Goal: Task Accomplishment & Management: Manage account settings

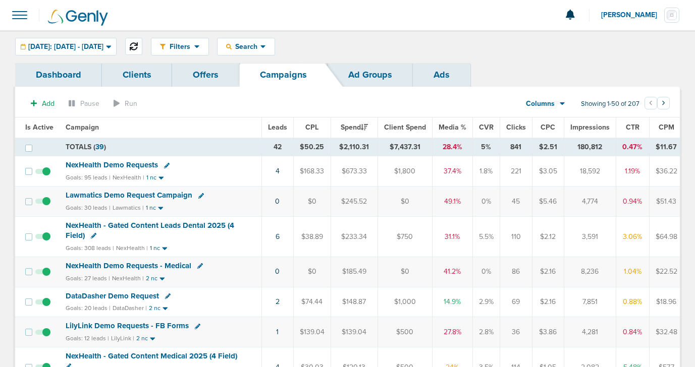
click at [138, 45] on icon at bounding box center [134, 46] width 8 height 8
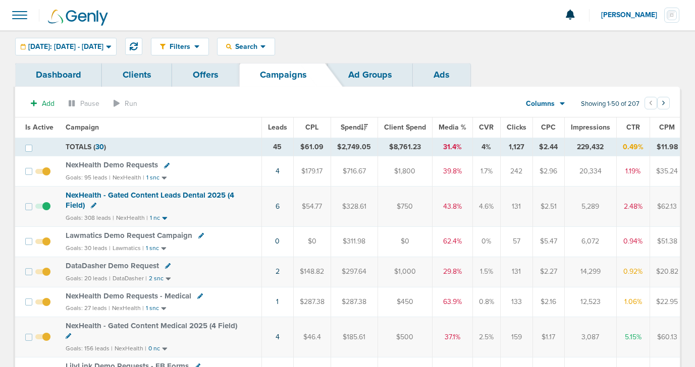
click at [87, 166] on span "NexHealth Demo Requests" at bounding box center [112, 164] width 92 height 9
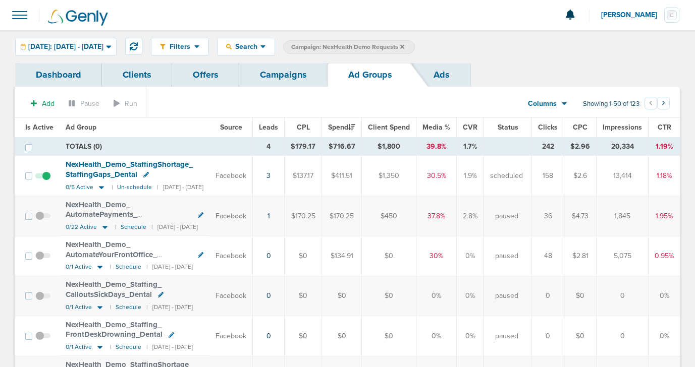
click at [284, 74] on link "Campaigns" at bounding box center [283, 75] width 88 height 24
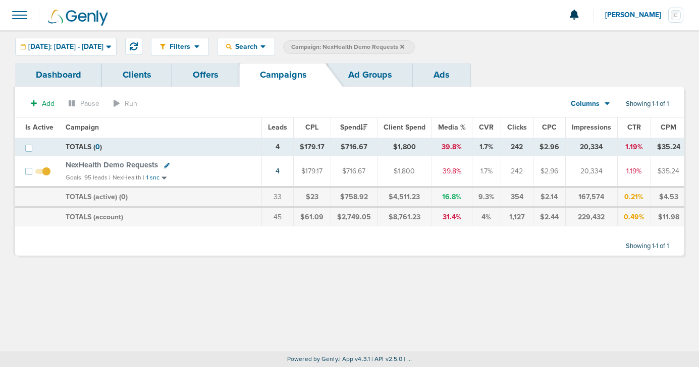
click at [351, 75] on link "Ad Groups" at bounding box center [369, 75] width 85 height 24
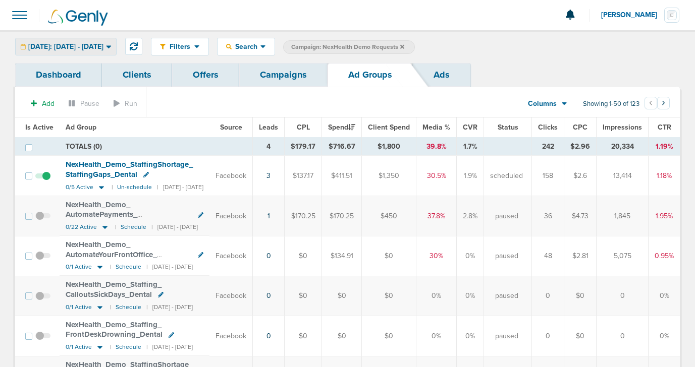
click at [103, 45] on span "[DATE]: [DATE] - [DATE]" at bounding box center [65, 46] width 75 height 7
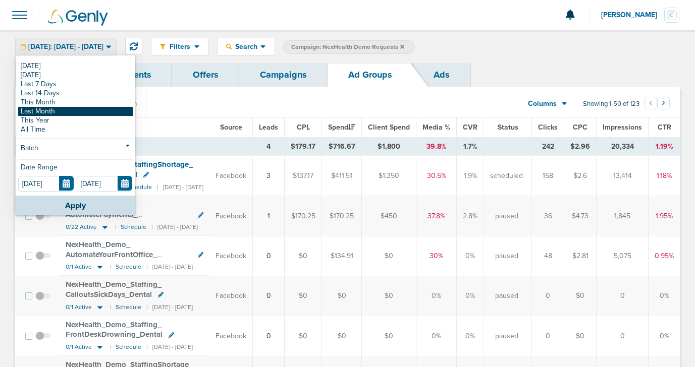
click at [77, 111] on link "Last Month" at bounding box center [75, 111] width 114 height 9
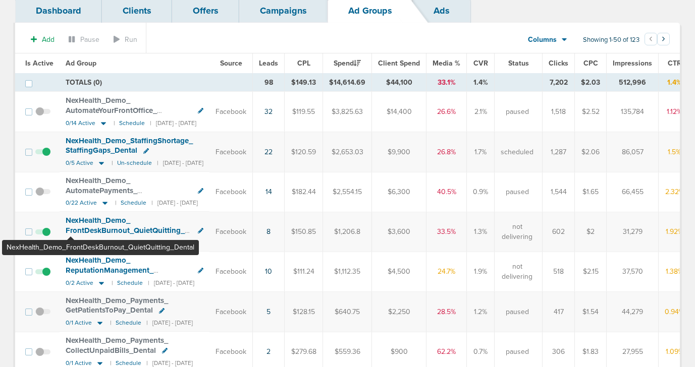
scroll to position [71, 0]
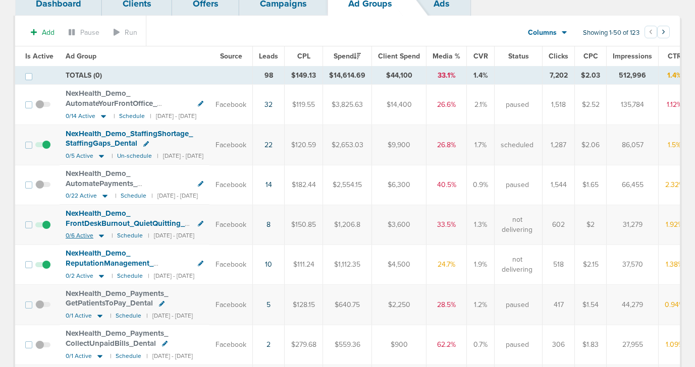
click at [101, 234] on icon at bounding box center [101, 236] width 10 height 9
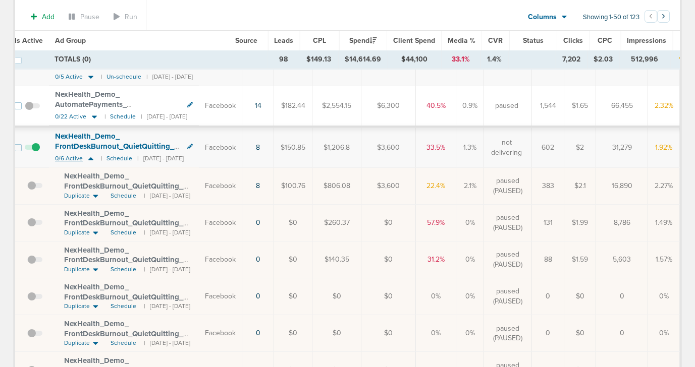
scroll to position [0, 0]
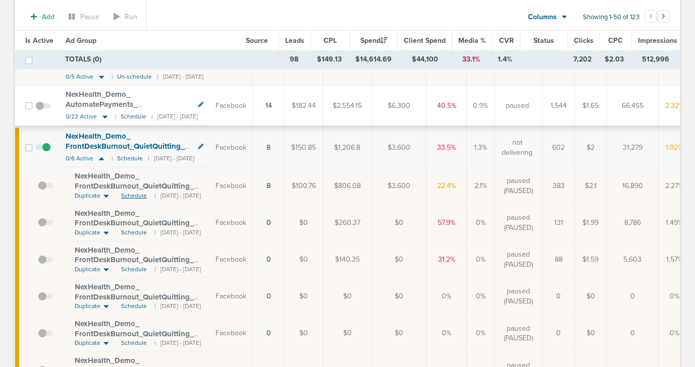
click at [130, 197] on span "Schedule" at bounding box center [134, 196] width 26 height 9
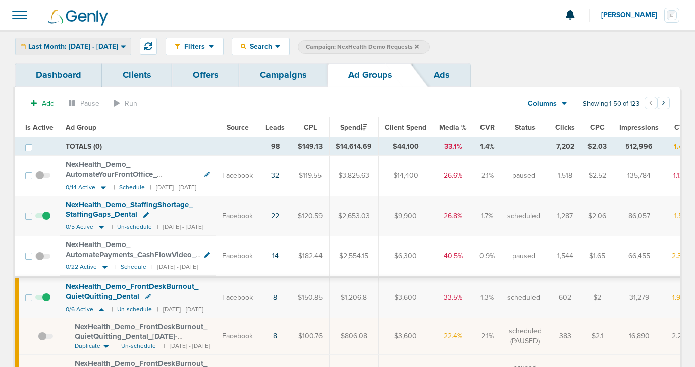
click at [118, 50] on span "Last Month: [DATE] - [DATE]" at bounding box center [73, 46] width 90 height 7
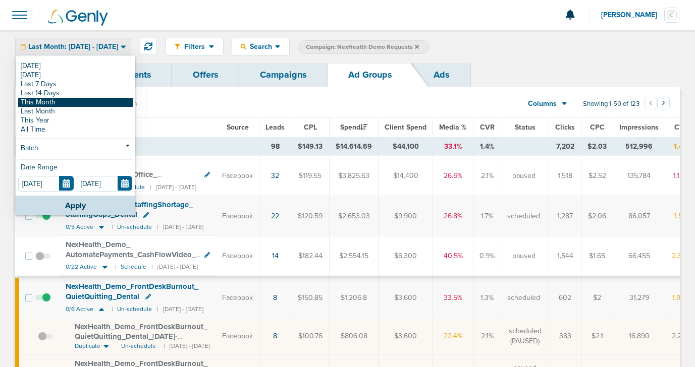
click at [93, 102] on link "This Month" at bounding box center [75, 102] width 114 height 9
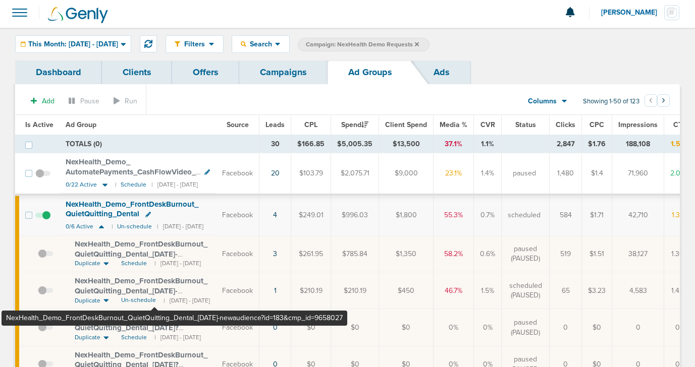
scroll to position [1, 0]
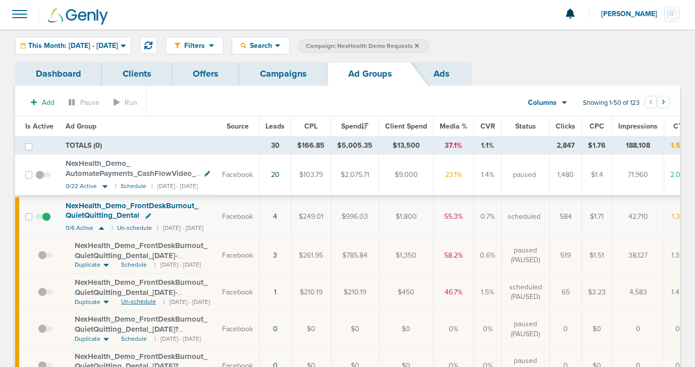
click at [133, 302] on span "Un-schedule" at bounding box center [138, 302] width 35 height 9
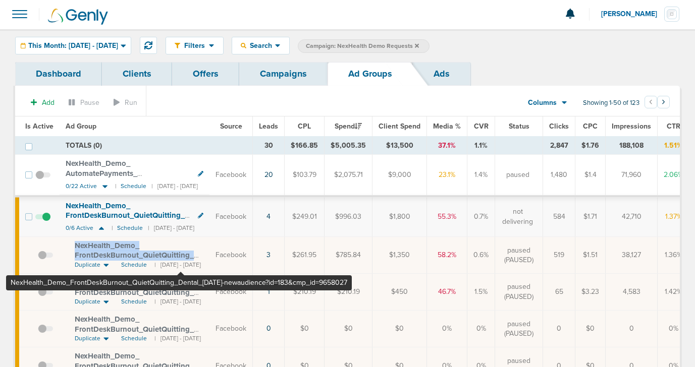
drag, startPoint x: 72, startPoint y: 244, endPoint x: 180, endPoint y: 254, distance: 107.9
click at [180, 254] on td "NexHealth_ Demo_ FrontDeskBurnout_ QuietQuitting_ Dental_ [DATE]-newaudience?id…" at bounding box center [135, 255] width 150 height 37
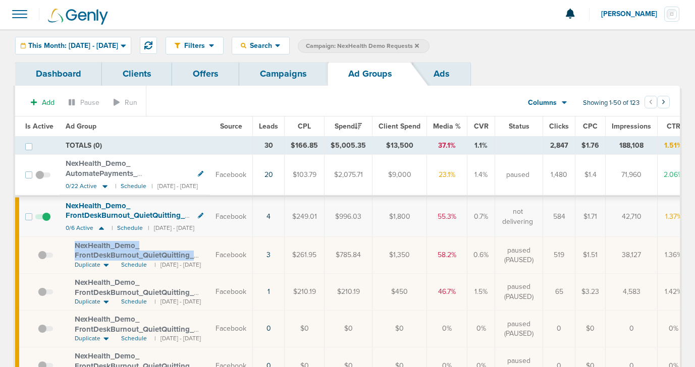
copy span "NexHealth_ Demo_ FrontDeskBurnout_ QuietQuitting_ Dental_ [DATE]"
click at [278, 81] on link "Campaigns" at bounding box center [283, 74] width 88 height 24
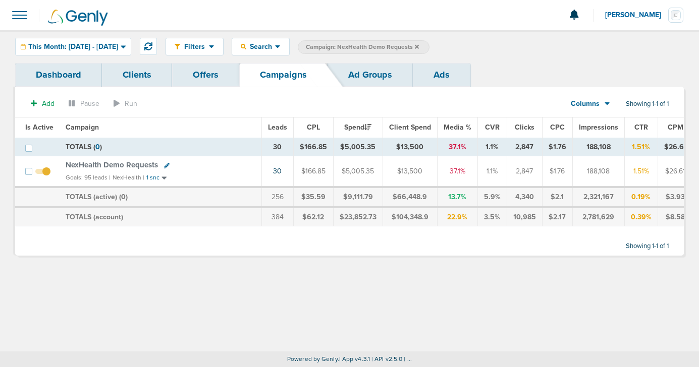
click at [419, 48] on span "Campaign: NexHealth Demo Requests" at bounding box center [362, 47] width 113 height 9
click at [419, 44] on icon at bounding box center [417, 47] width 4 height 6
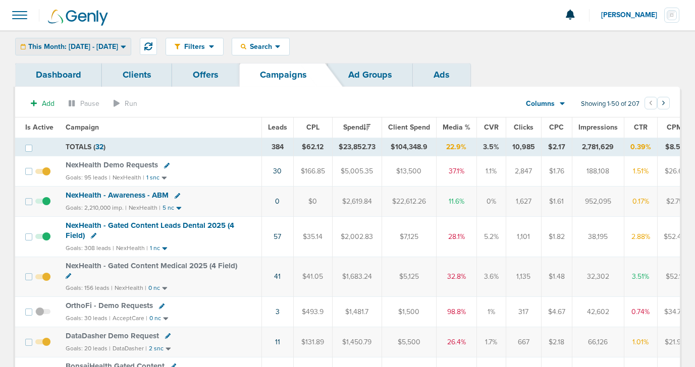
click at [97, 51] on div "This Month: [DATE] - [DATE]" at bounding box center [73, 46] width 115 height 17
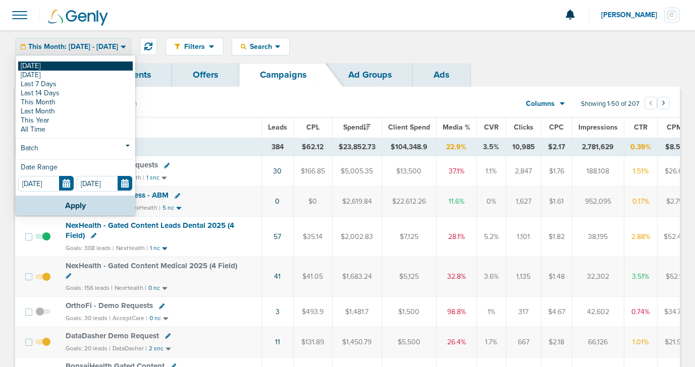
click at [94, 69] on link "[DATE]" at bounding box center [75, 66] width 114 height 9
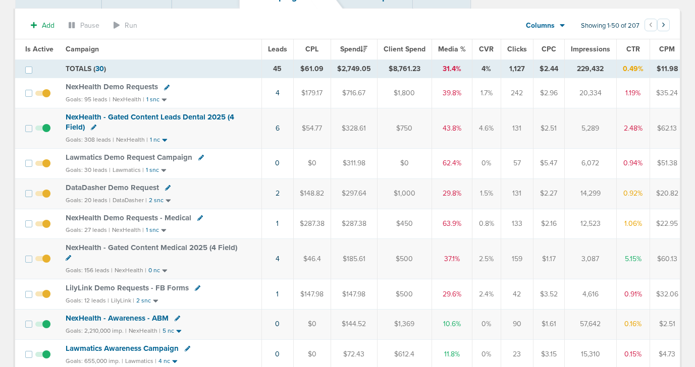
scroll to position [84, 0]
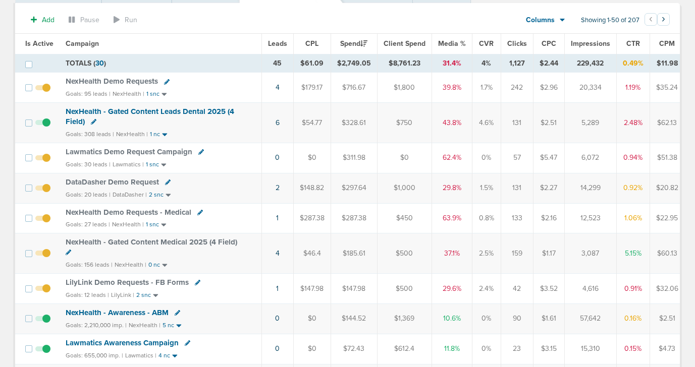
click at [123, 244] on span "NexHealth - Gated Content Medical 2025 (4 Field)" at bounding box center [151, 242] width 171 height 9
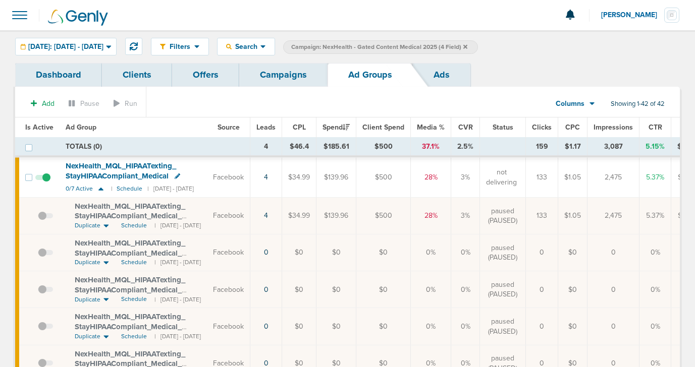
click at [185, 214] on span "NexHealth_ MQL_ HIPAATexting_ StayHIPAACompliant_ Medical_ [DATE]?id=183&cmp_ i…" at bounding box center [132, 216] width 115 height 29
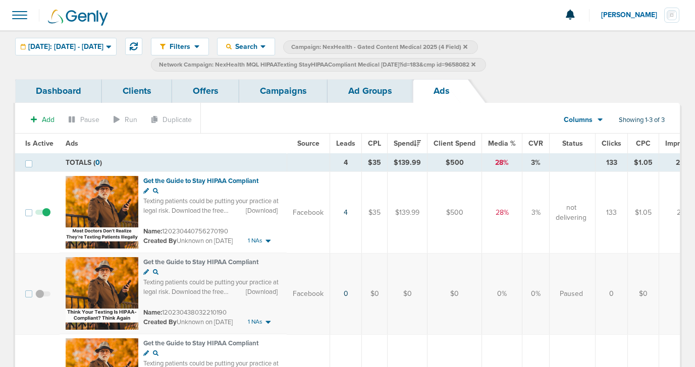
click at [354, 96] on link "Ad Groups" at bounding box center [369, 91] width 85 height 24
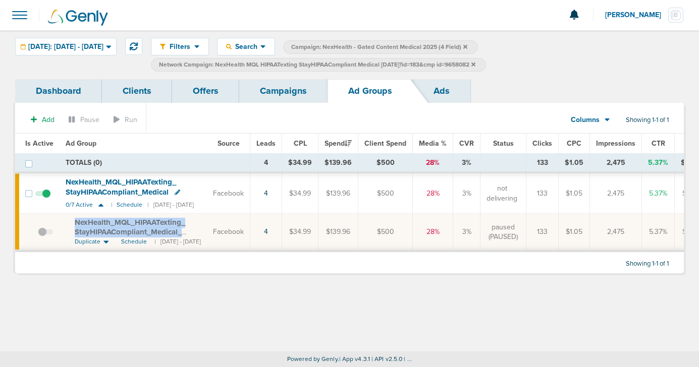
drag, startPoint x: 70, startPoint y: 220, endPoint x: 215, endPoint y: 229, distance: 146.0
click at [207, 230] on td "NexHealth_ MQL_ HIPAATexting_ StayHIPAACompliant_ Medical_ [DATE]?id=183&cmp_ i…" at bounding box center [133, 232] width 147 height 37
copy span "NexHealth_ MQL_ HIPAATexting_ StayHIPAACompliant_ Medical_ [DATE]?"
click at [280, 85] on link "Campaigns" at bounding box center [283, 91] width 88 height 24
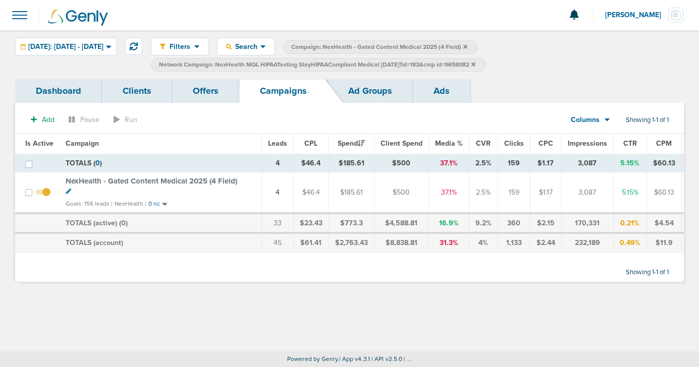
click at [475, 64] on icon at bounding box center [473, 64] width 4 height 4
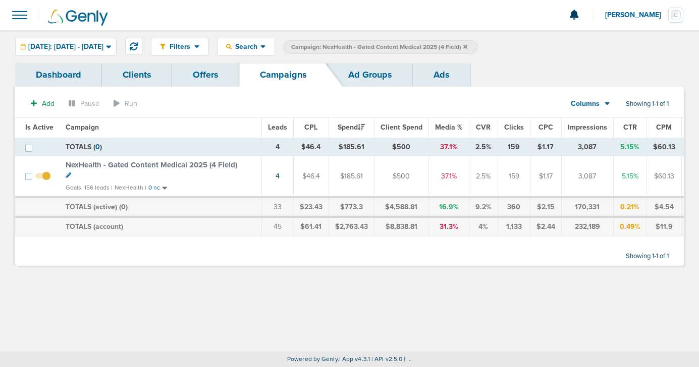
click at [467, 45] on icon at bounding box center [465, 47] width 4 height 6
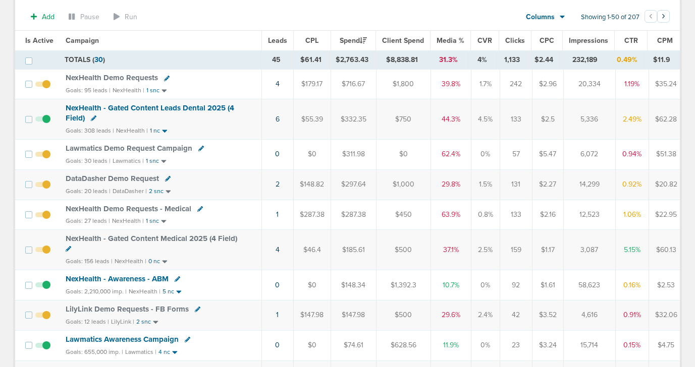
scroll to position [99, 0]
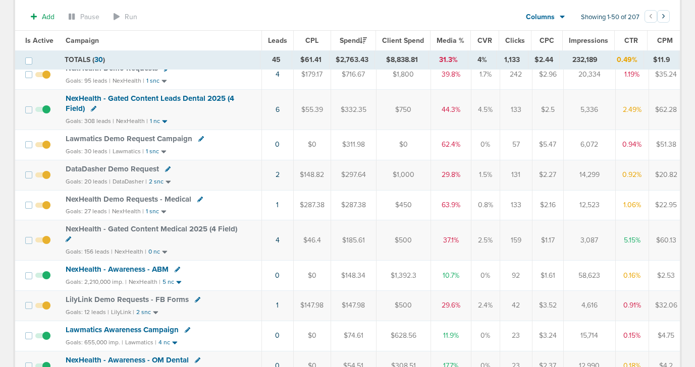
click at [169, 199] on span "NexHealth Demo Requests - Medical" at bounding box center [129, 199] width 126 height 9
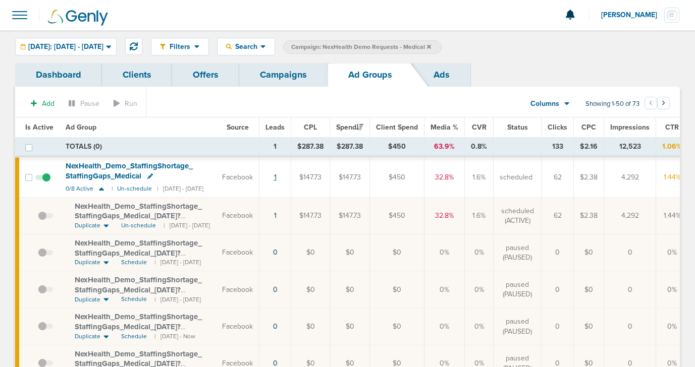
click at [276, 179] on link "1" at bounding box center [275, 177] width 3 height 9
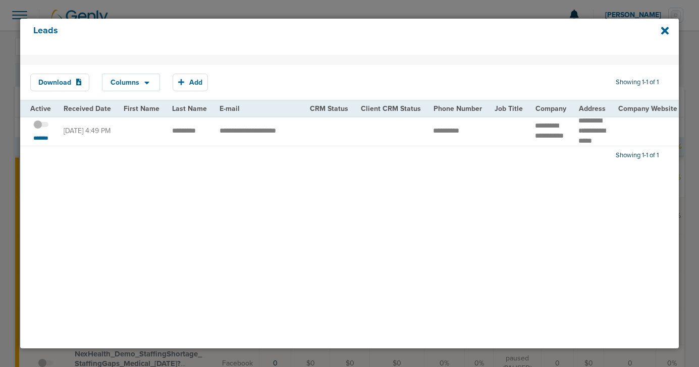
click at [46, 130] on span at bounding box center [40, 130] width 15 height 0
click at [41, 126] on input "checkbox" at bounding box center [41, 126] width 0 height 0
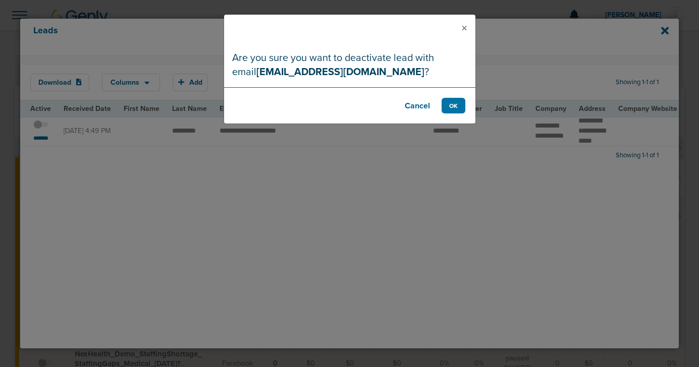
click at [412, 102] on button "Cancel" at bounding box center [417, 106] width 40 height 16
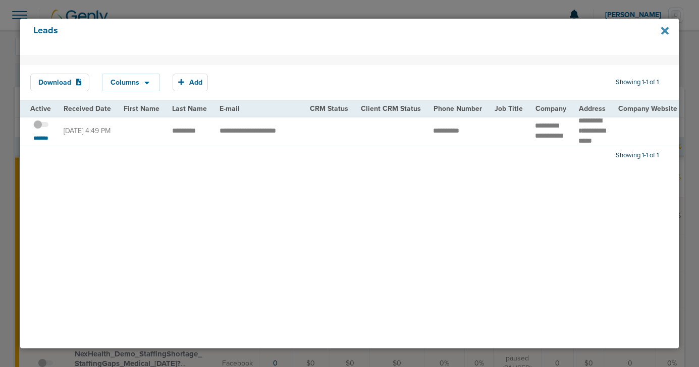
click at [667, 31] on icon at bounding box center [665, 30] width 8 height 11
click at [661, 31] on icon at bounding box center [665, 30] width 8 height 11
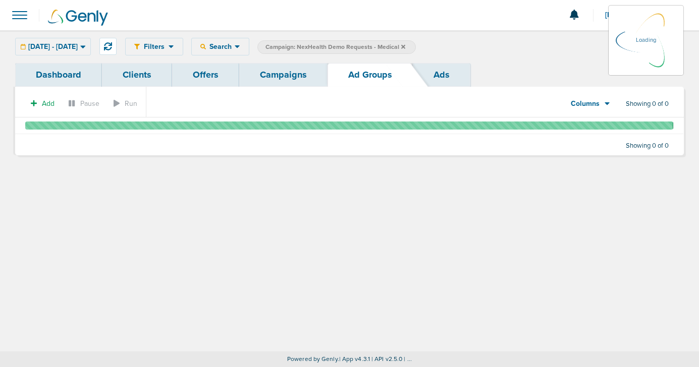
click at [276, 74] on link "Campaigns" at bounding box center [283, 75] width 88 height 24
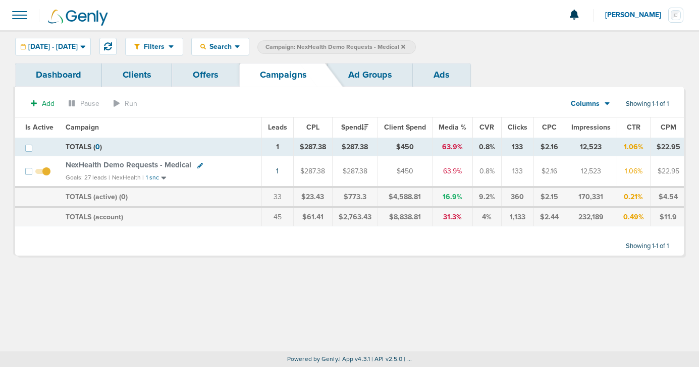
click at [197, 164] on icon at bounding box center [200, 166] width 6 height 6
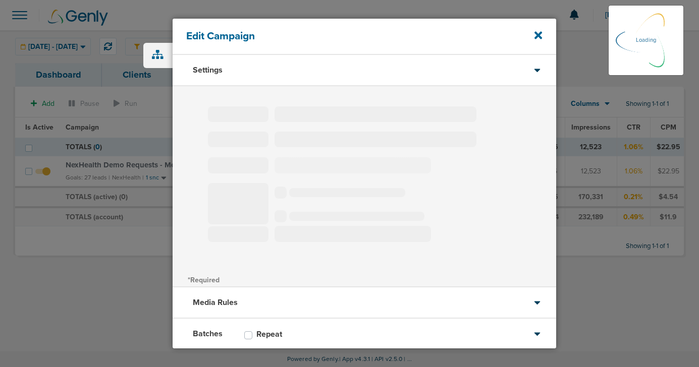
type input "NexHealth Demo Requests - Medical"
select select "Leads"
radio input "true"
select select "readOnly"
checkbox input "true"
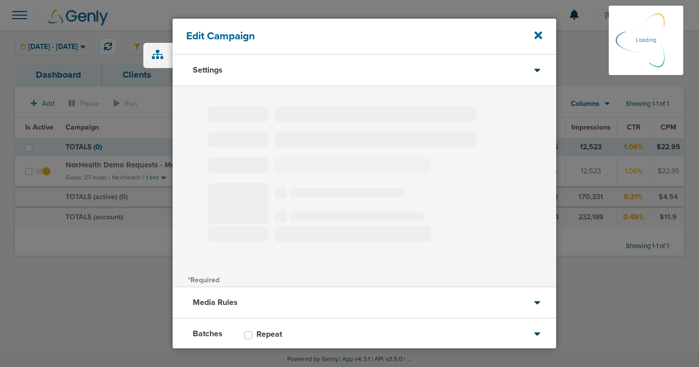
select select "1"
select select "2"
select select "3"
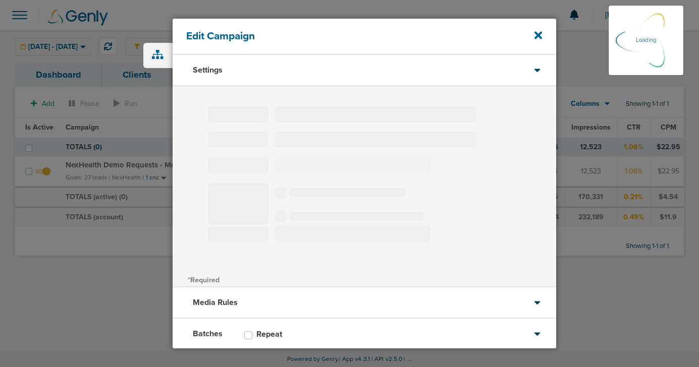
select select "3"
select select "4"
select select "6"
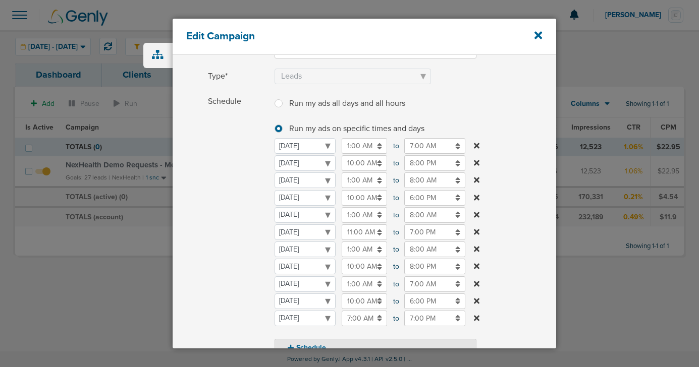
scroll to position [90, 0]
click at [479, 247] on icon at bounding box center [477, 248] width 6 height 8
select select "3"
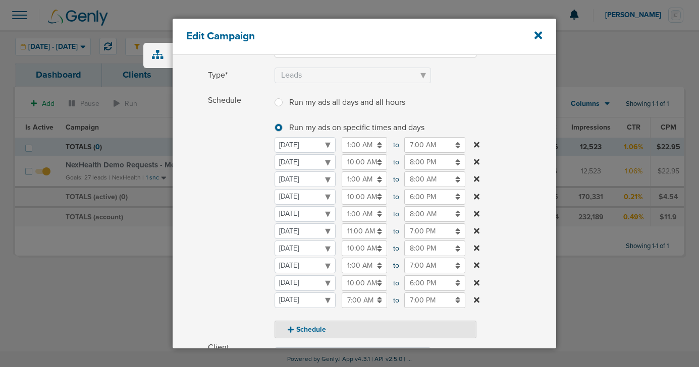
click at [346, 245] on input "10:00 AM" at bounding box center [363, 249] width 45 height 16
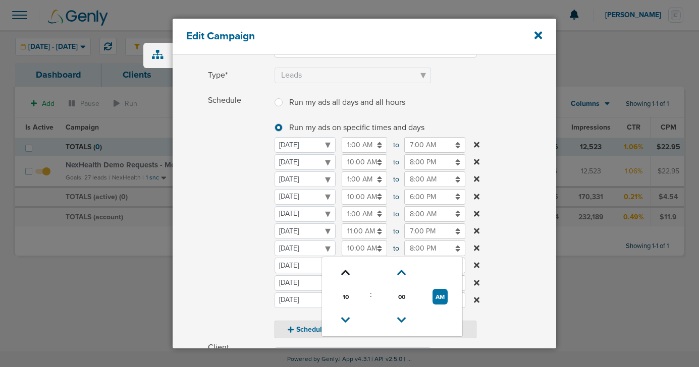
click at [343, 276] on icon at bounding box center [345, 273] width 9 height 6
click at [344, 276] on icon at bounding box center [345, 273] width 9 height 6
type input "1:00 PM"
click at [196, 279] on div "Schedule Run my ads all days and all hours Run my ads all days and all hours Ru…" at bounding box center [363, 216] width 383 height 246
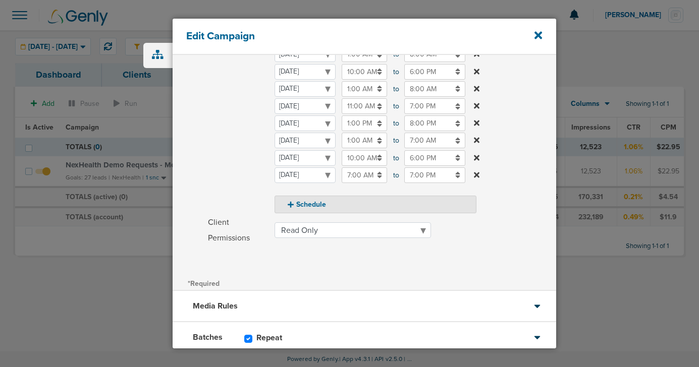
scroll to position [278, 0]
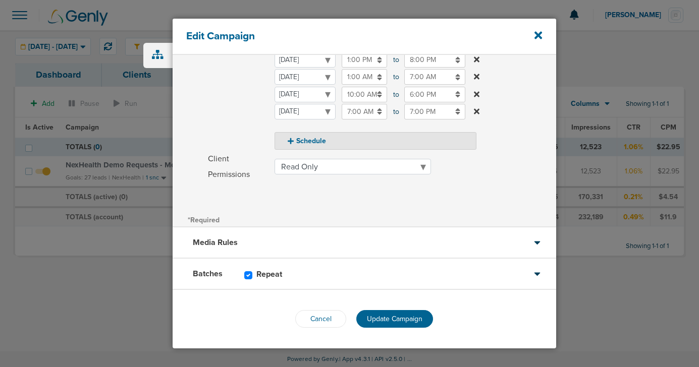
click at [370, 329] on div "Cancel Update Campaign" at bounding box center [363, 319] width 383 height 58
click at [376, 324] on button "Update Campaign" at bounding box center [394, 319] width 77 height 18
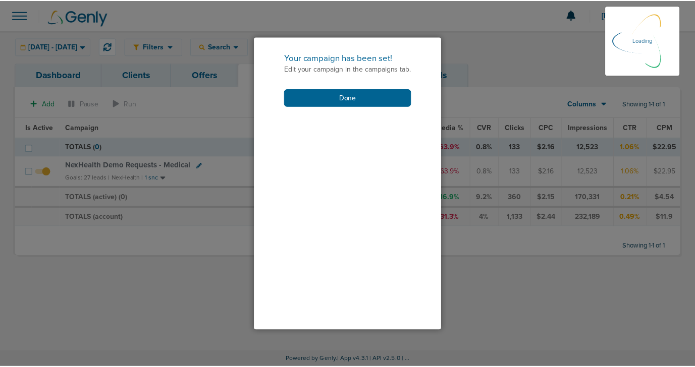
scroll to position [246, 0]
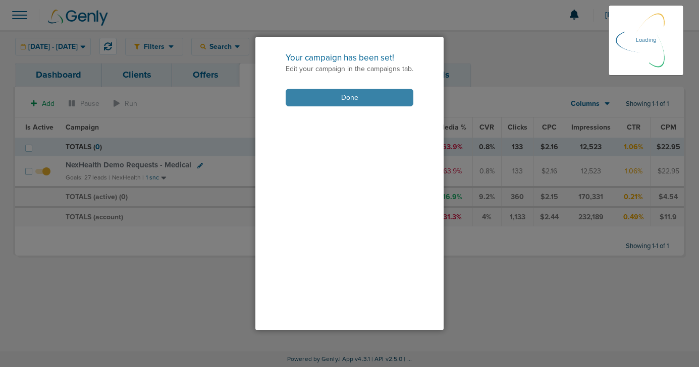
click at [361, 100] on button "Done" at bounding box center [349, 98] width 128 height 18
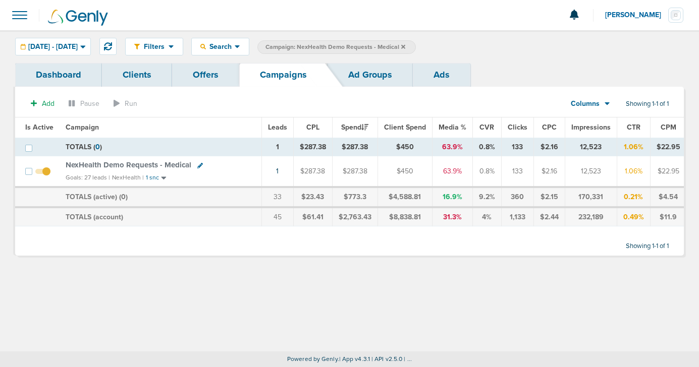
click at [405, 44] on span "Campaign: NexHealth Demo Requests - Medical" at bounding box center [335, 47] width 140 height 9
click at [405, 45] on icon at bounding box center [403, 46] width 4 height 4
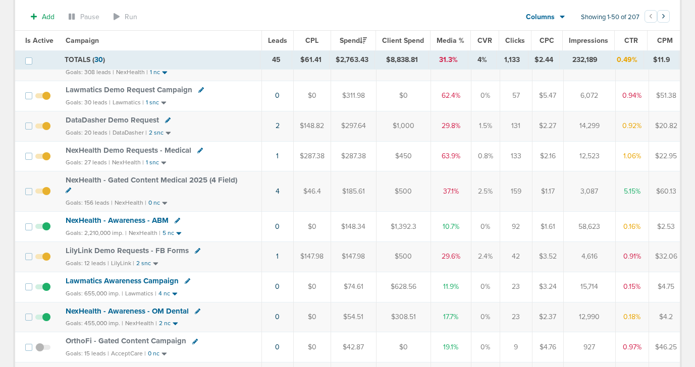
scroll to position [151, 0]
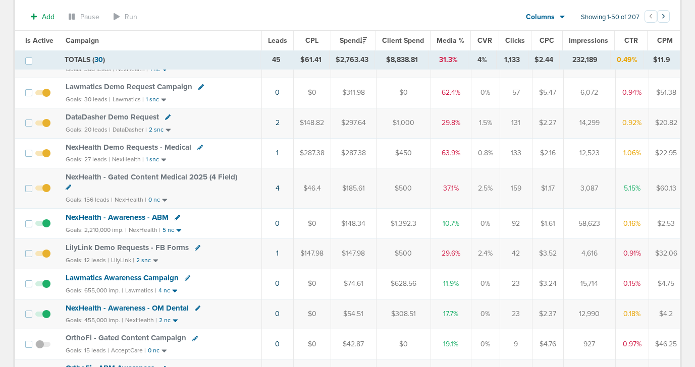
click at [195, 247] on icon at bounding box center [198, 248] width 6 height 6
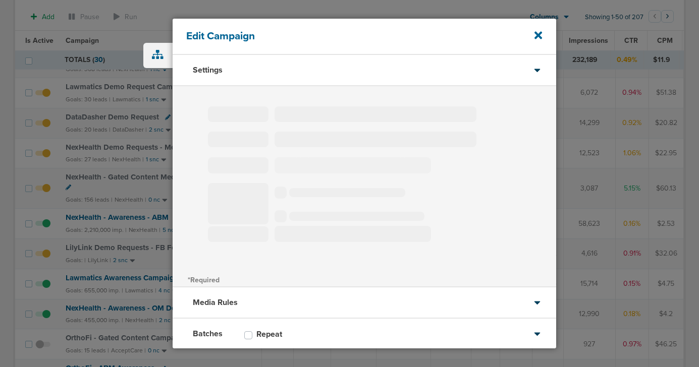
type input "LilyLink Demo Requests - FB Forms"
select select "Leads"
radio input "true"
select select "readOnly"
select select "1"
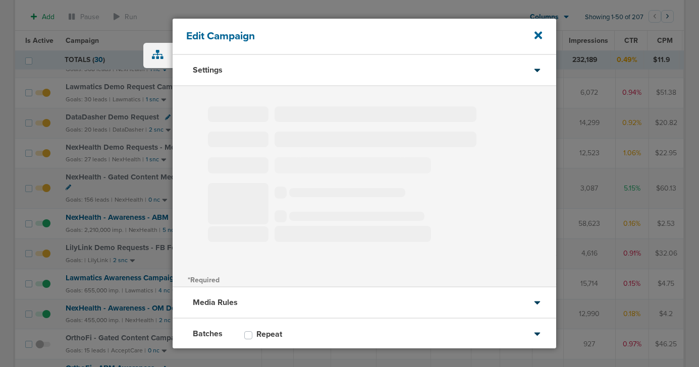
select select "2"
select select "3"
select select "4"
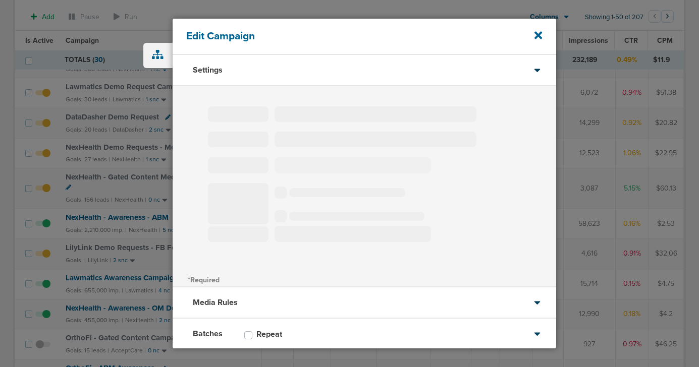
select select "6"
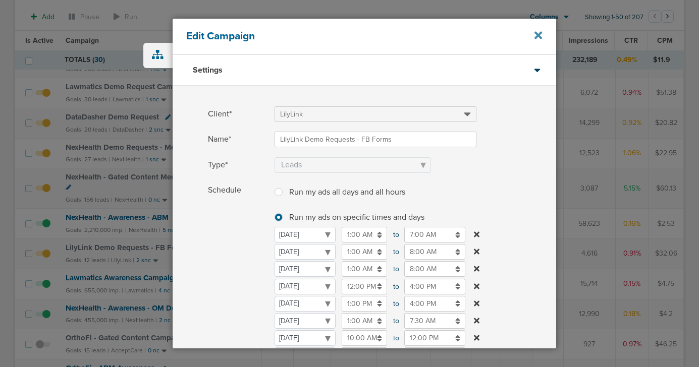
click at [539, 36] on icon at bounding box center [538, 36] width 8 height 8
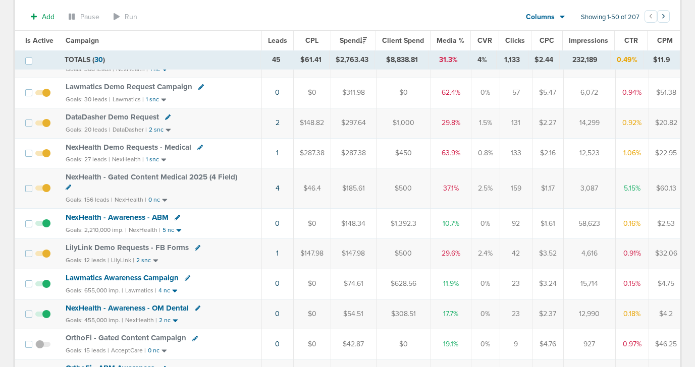
click at [142, 243] on span "LilyLink Demo Requests - FB Forms" at bounding box center [127, 247] width 123 height 9
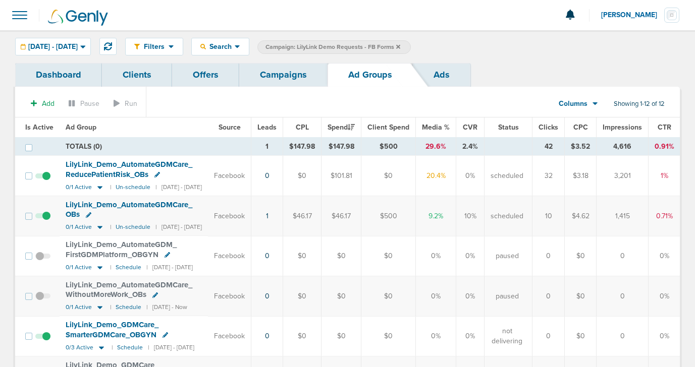
click at [46, 181] on span at bounding box center [42, 181] width 15 height 0
click at [43, 178] on input "checkbox" at bounding box center [43, 178] width 0 height 0
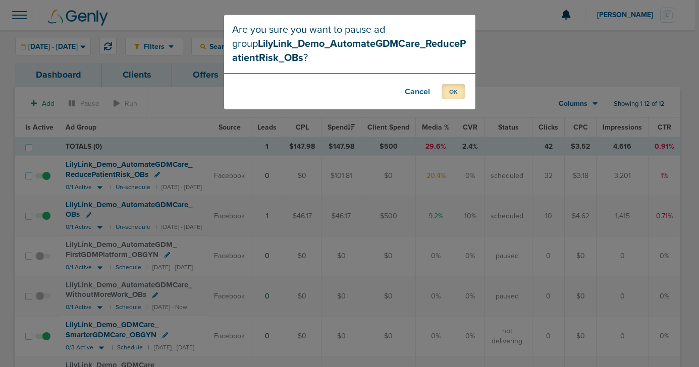
click at [448, 91] on button "OK" at bounding box center [453, 92] width 24 height 16
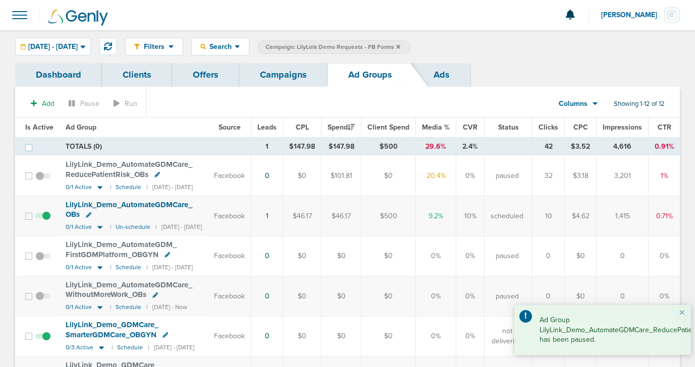
click at [282, 74] on link "Campaigns" at bounding box center [283, 75] width 88 height 24
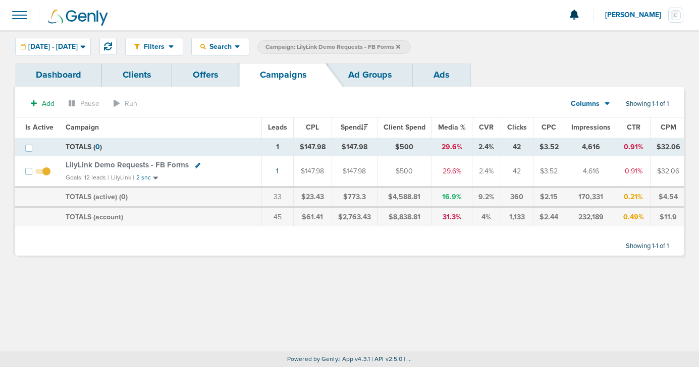
click at [131, 162] on span "LilyLink Demo Requests - FB Forms" at bounding box center [127, 164] width 123 height 9
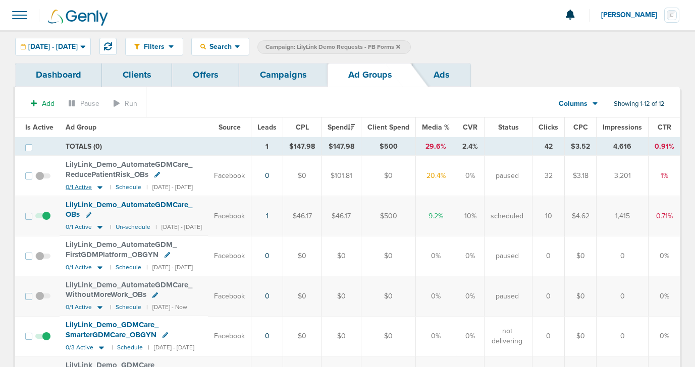
click at [98, 187] on icon at bounding box center [99, 187] width 5 height 3
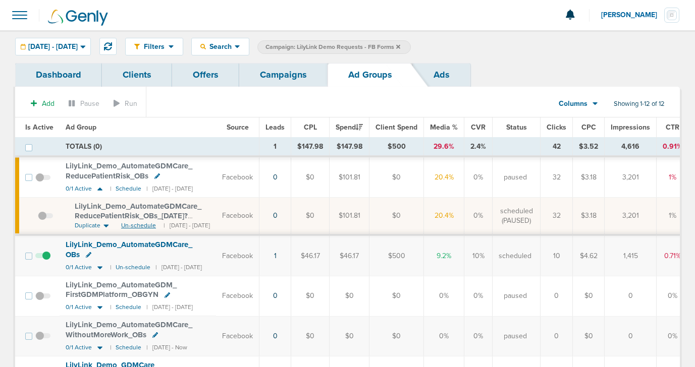
click at [134, 227] on span "Un-schedule" at bounding box center [138, 225] width 35 height 9
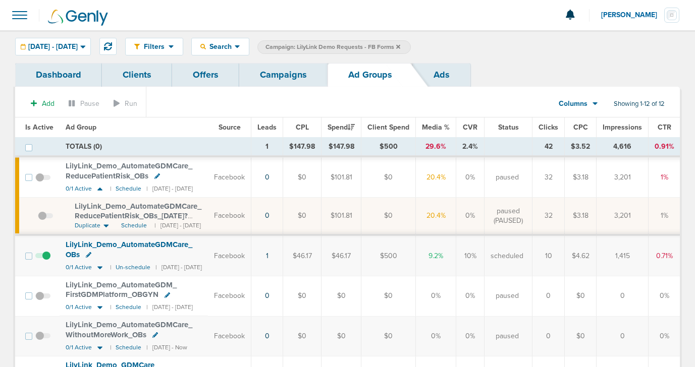
click at [289, 78] on link "Campaigns" at bounding box center [283, 75] width 88 height 24
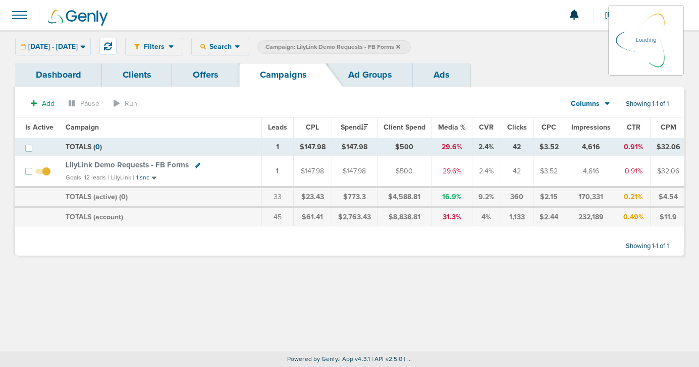
click at [400, 45] on icon at bounding box center [398, 47] width 4 height 6
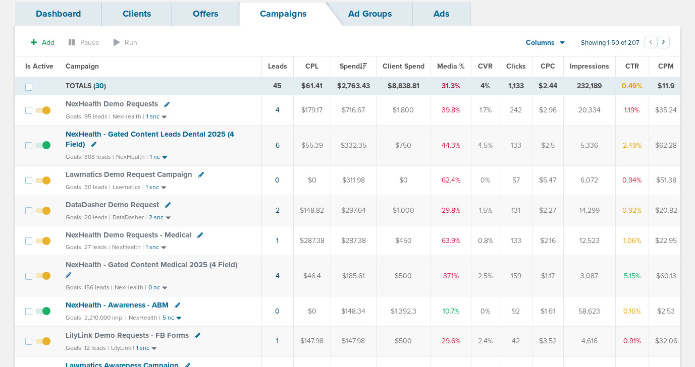
scroll to position [62, 0]
click at [143, 204] on span "DataDasher Demo Request" at bounding box center [112, 204] width 93 height 9
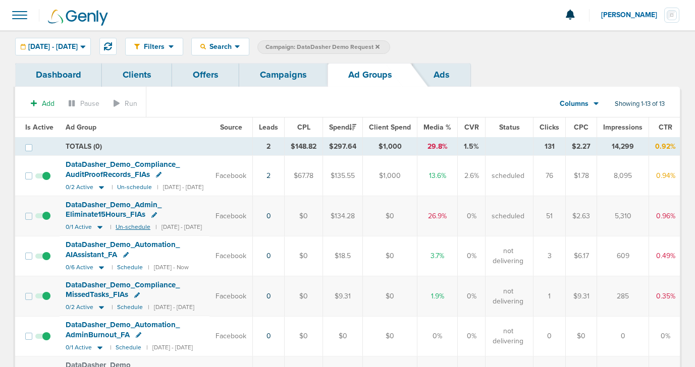
click at [132, 226] on small "Un-schedule" at bounding box center [133, 227] width 35 height 8
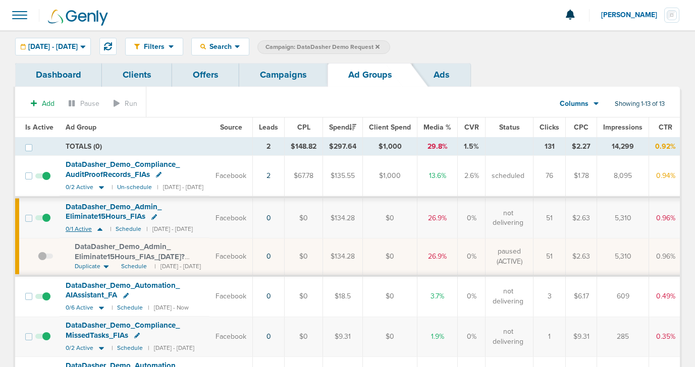
click at [97, 232] on icon at bounding box center [100, 229] width 10 height 9
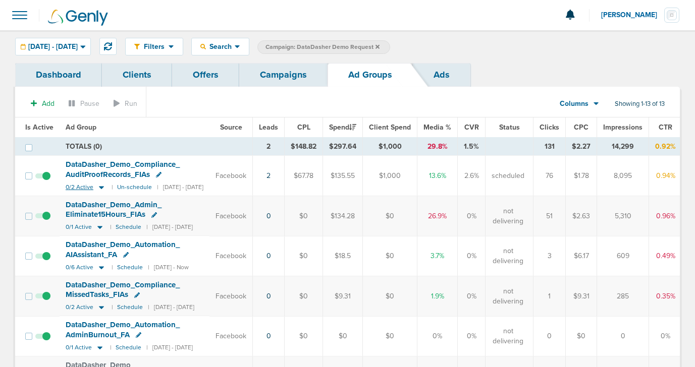
click at [100, 186] on icon at bounding box center [101, 187] width 5 height 3
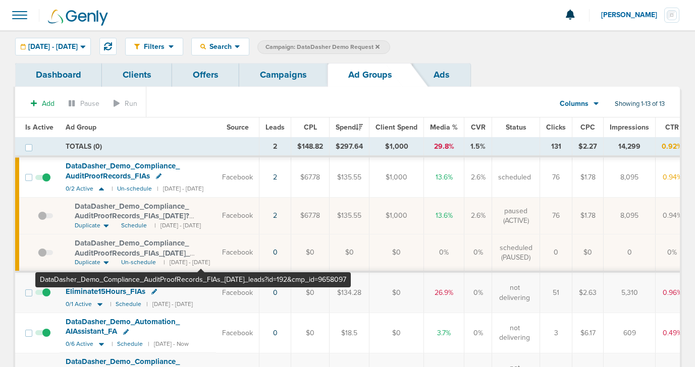
drag, startPoint x: 71, startPoint y: 240, endPoint x: 200, endPoint y: 252, distance: 129.2
click at [200, 253] on td "DataDasher_ Demo_ Compliance_ AuditProofRecords_ FIAs_ 2025.10.08_ leads?id=192…" at bounding box center [138, 254] width 156 height 38
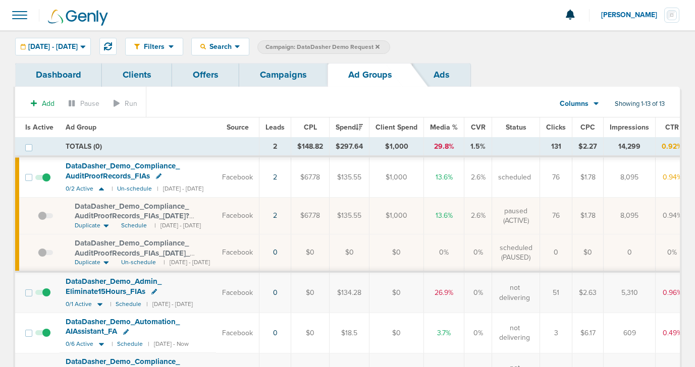
copy span "DataDasher_ Demo_ Compliance_ AuditProofRecords_ FIAs_ 2025.10.08"
click at [99, 189] on icon at bounding box center [101, 189] width 5 height 3
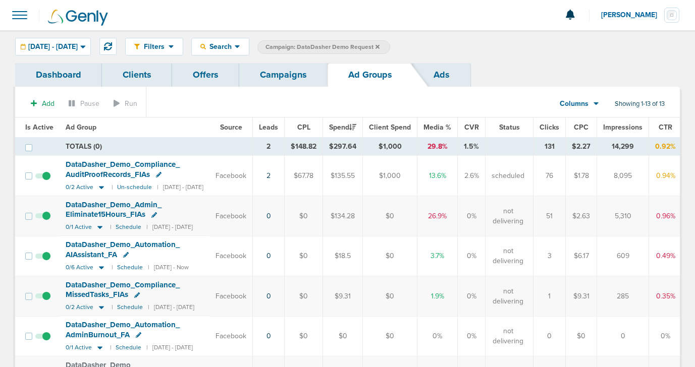
click at [287, 82] on link "Campaigns" at bounding box center [283, 75] width 88 height 24
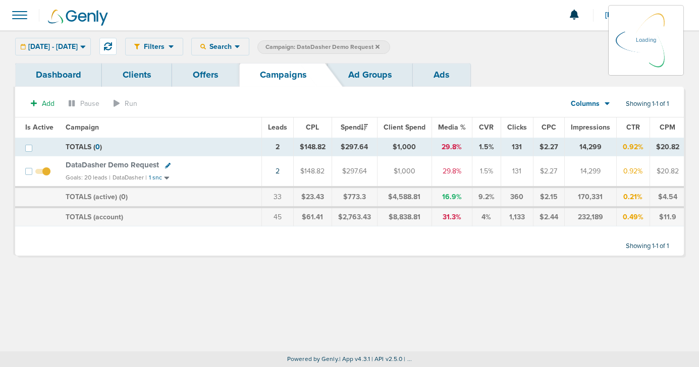
click at [379, 46] on icon at bounding box center [377, 47] width 4 height 6
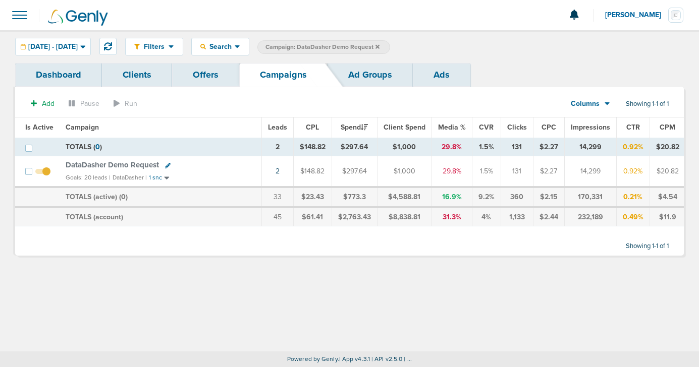
click at [379, 44] on icon at bounding box center [377, 47] width 4 height 6
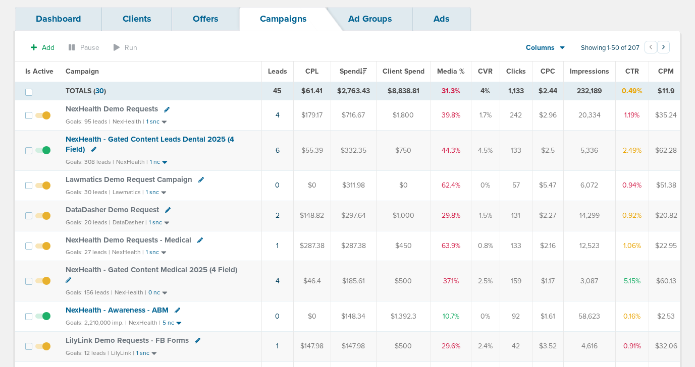
scroll to position [61, 0]
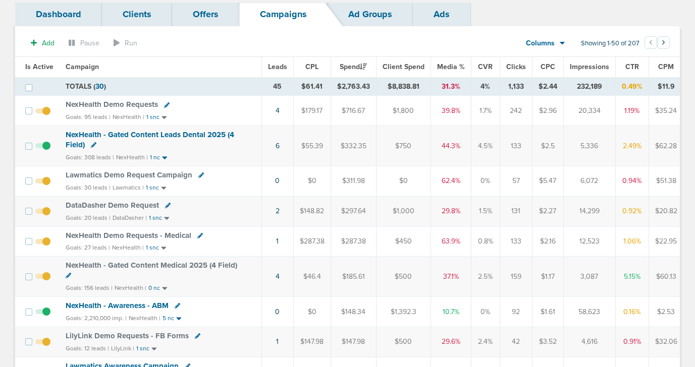
click at [154, 171] on span "Lawmatics Demo Request Campaign" at bounding box center [129, 174] width 127 height 9
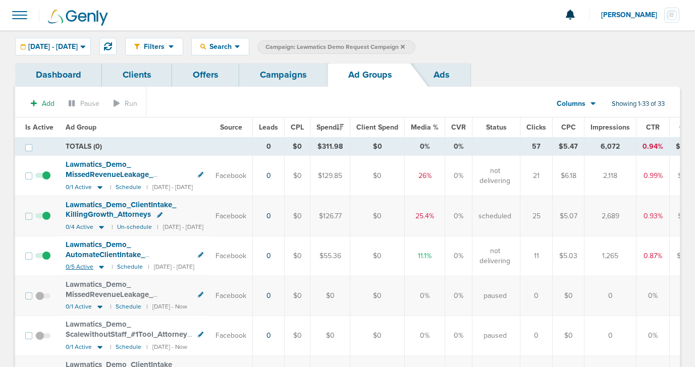
click at [97, 267] on icon at bounding box center [101, 267] width 10 height 9
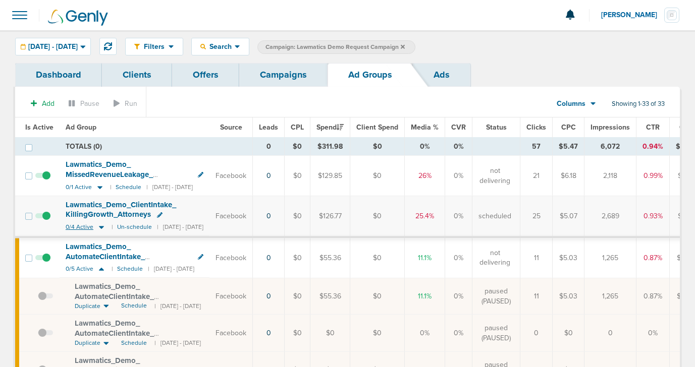
click at [101, 226] on icon at bounding box center [101, 227] width 5 height 3
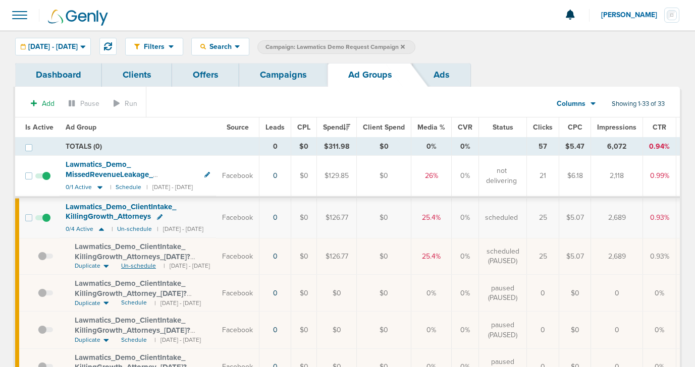
click at [135, 266] on span "Un-schedule" at bounding box center [138, 266] width 35 height 9
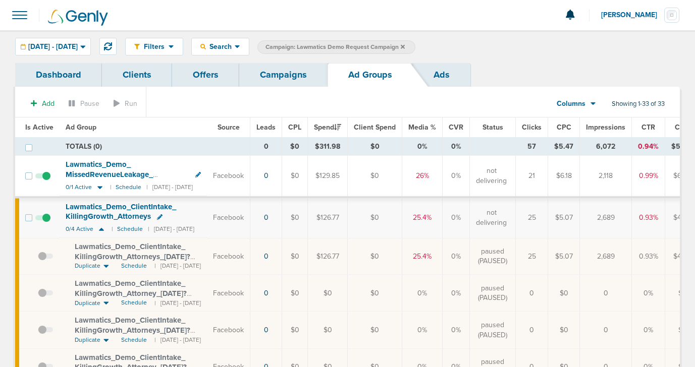
click at [102, 224] on td "Lawmatics_ Demo_ ClientIntake_ KillingGrowth_ Attorneys 0/4 Active | Schedule |…" at bounding box center [133, 218] width 147 height 40
click at [101, 229] on icon at bounding box center [101, 229] width 5 height 3
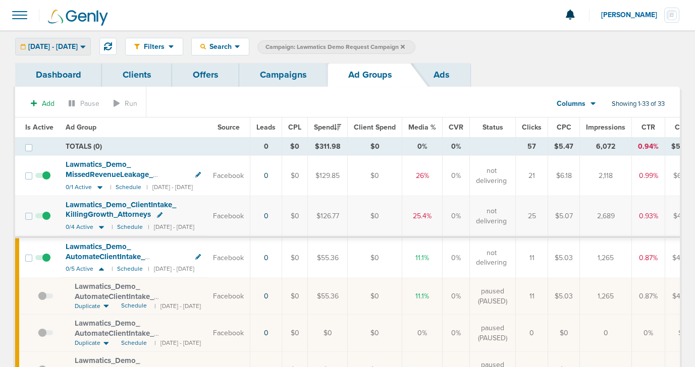
click at [78, 47] on span "10.08.2025 - 10.08.2025" at bounding box center [52, 46] width 49 height 7
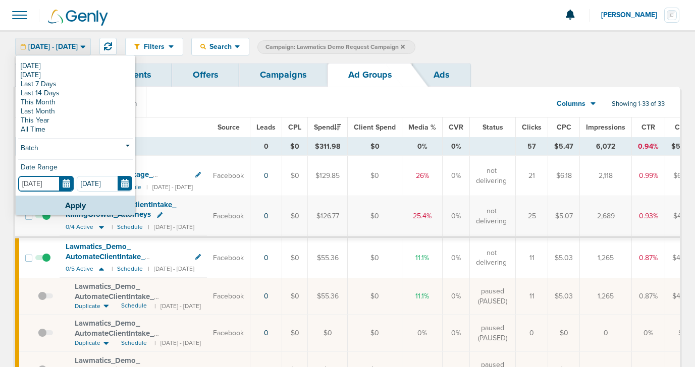
click at [65, 187] on input "[DATE]" at bounding box center [45, 184] width 55 height 16
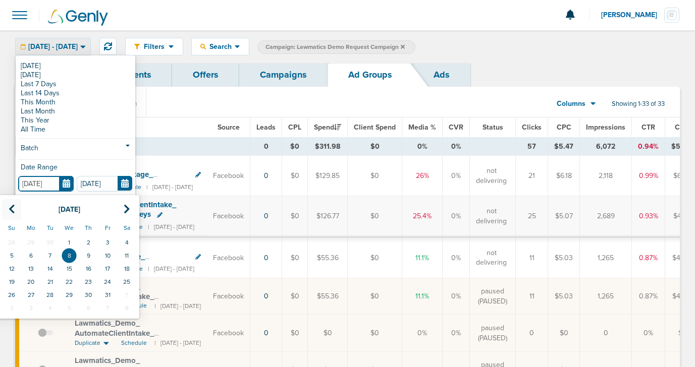
click at [6, 208] on th at bounding box center [11, 209] width 19 height 21
click at [105, 241] on td "1" at bounding box center [107, 242] width 19 height 13
type input "08.01.2025"
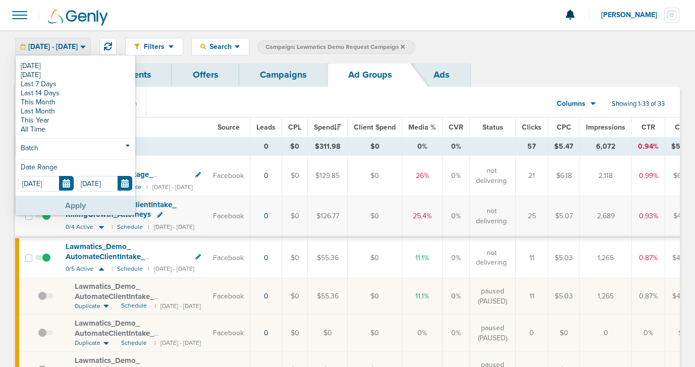
click at [102, 210] on button "Apply" at bounding box center [76, 206] width 120 height 20
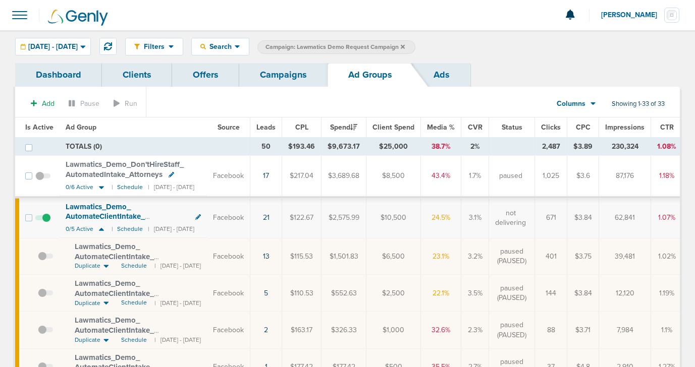
click at [44, 223] on span at bounding box center [42, 223] width 15 height 0
click at [43, 220] on input "checkbox" at bounding box center [43, 220] width 0 height 0
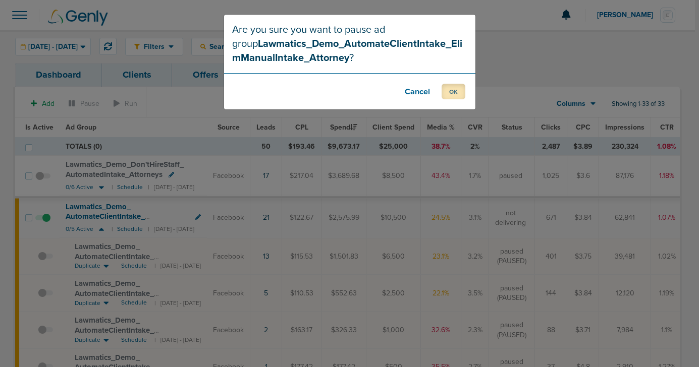
click at [450, 92] on button "OK" at bounding box center [453, 92] width 24 height 16
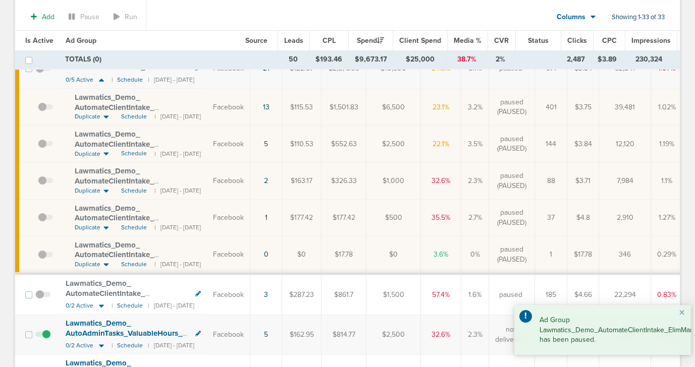
scroll to position [286, 0]
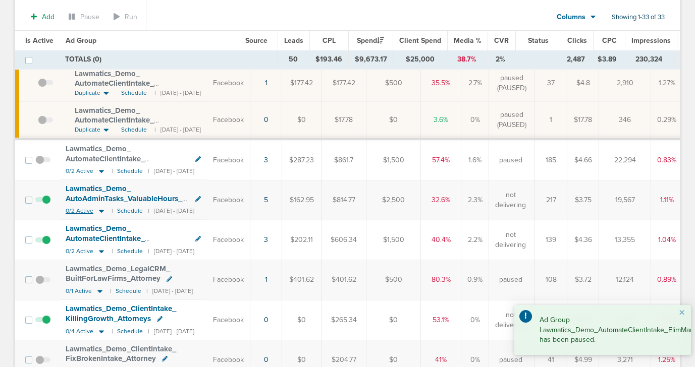
click at [99, 212] on icon at bounding box center [101, 211] width 5 height 3
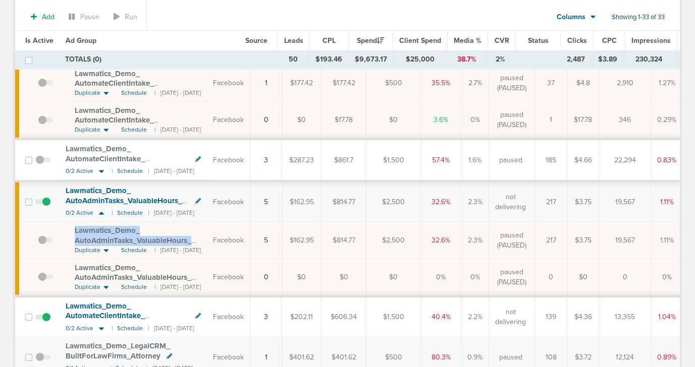
drag, startPoint x: 72, startPoint y: 233, endPoint x: 199, endPoint y: 237, distance: 127.7
click at [199, 237] on td "Lawmatics_ Demo_ AutoAdminTasks_ ValuableHours_ Attorney_ 09.04.25?id=189&cmp_ …" at bounding box center [133, 240] width 147 height 37
copy span "Lawmatics_ Demo_ AutoAdminTasks_ ValuableHours_ Attorney_ 09.04.25?"
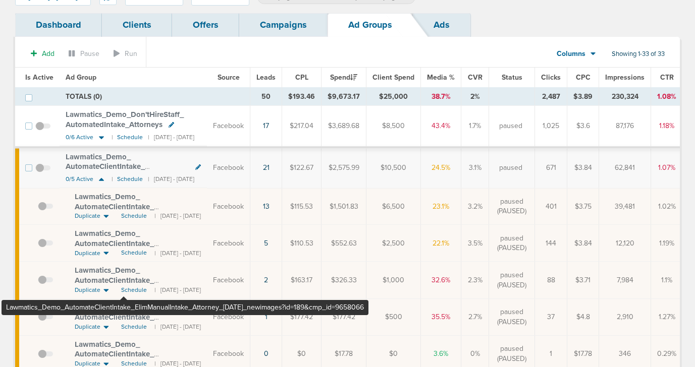
scroll to position [49, 0]
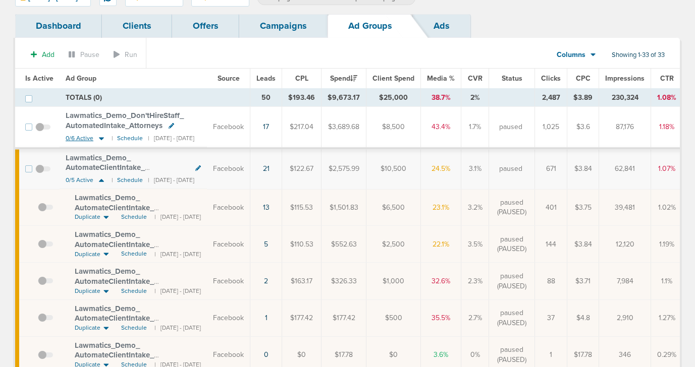
click at [101, 137] on icon at bounding box center [101, 138] width 5 height 3
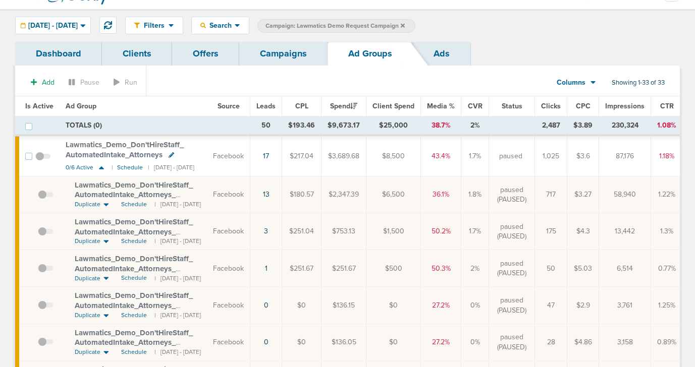
scroll to position [17, 0]
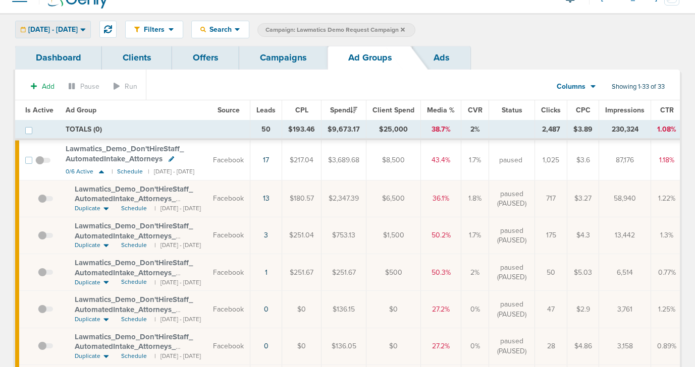
click at [68, 28] on span "08.01.2025 - 10.08.2025" at bounding box center [52, 29] width 49 height 7
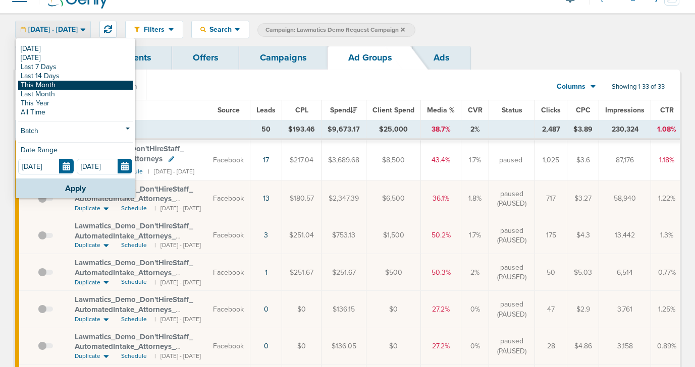
click at [65, 83] on link "This Month" at bounding box center [75, 85] width 114 height 9
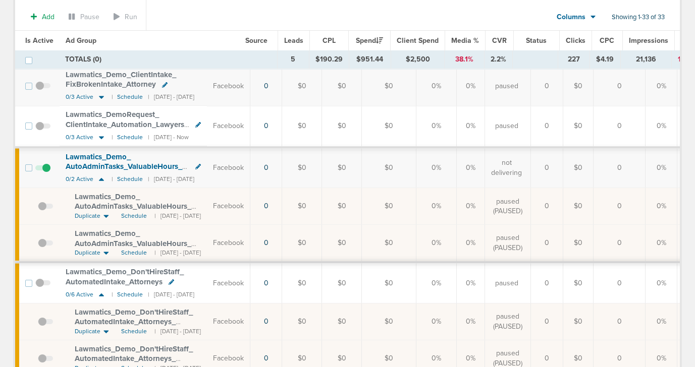
scroll to position [648, 0]
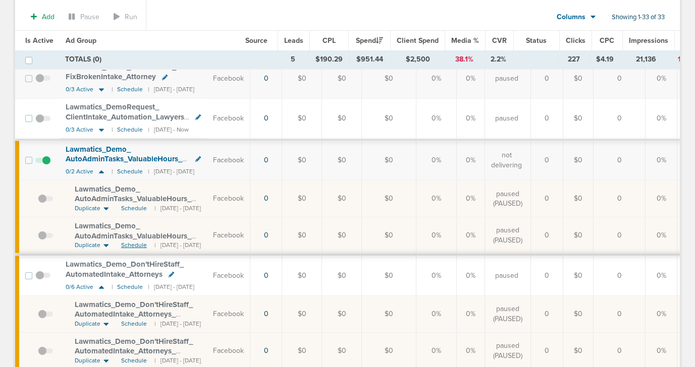
click at [127, 249] on span "Schedule" at bounding box center [134, 245] width 26 height 9
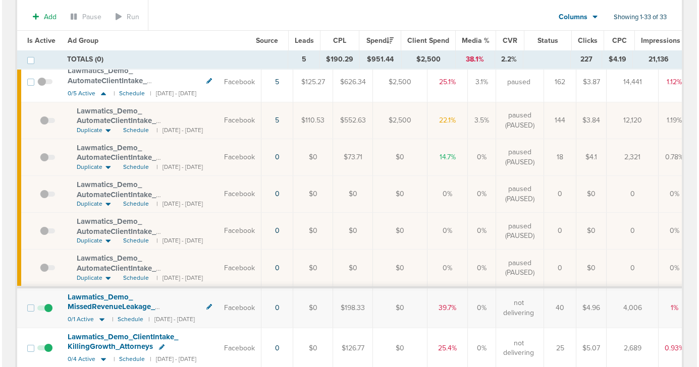
scroll to position [0, 0]
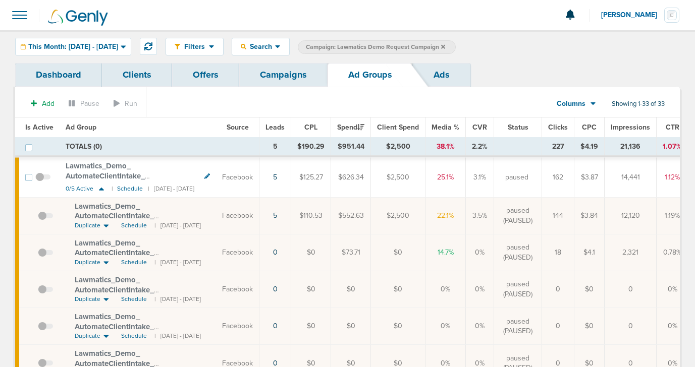
click at [295, 73] on link "Campaigns" at bounding box center [283, 75] width 88 height 24
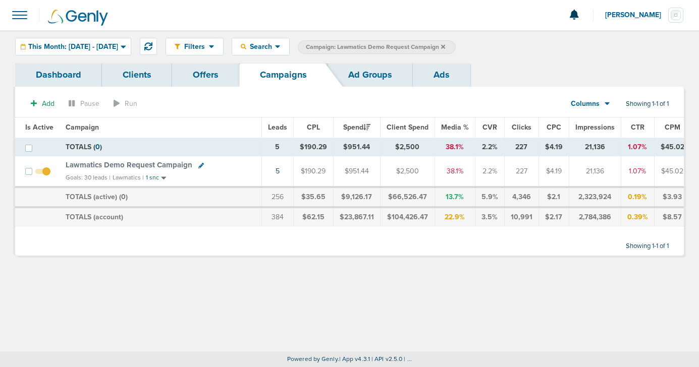
click at [199, 165] on icon at bounding box center [201, 166] width 6 height 6
select select
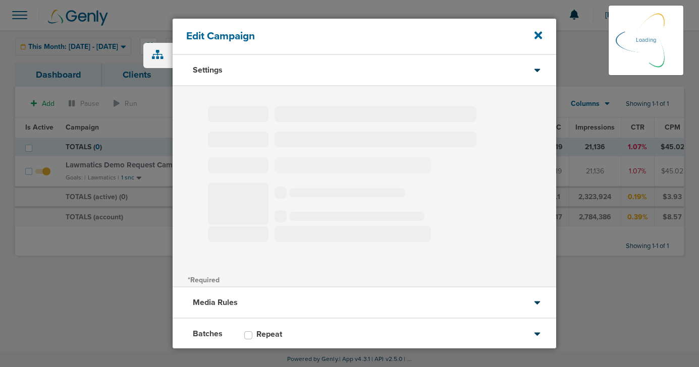
type input "Lawmatics Demo Request Campaign"
select select "Leads"
radio input "true"
select select "readWrite"
select select "1"
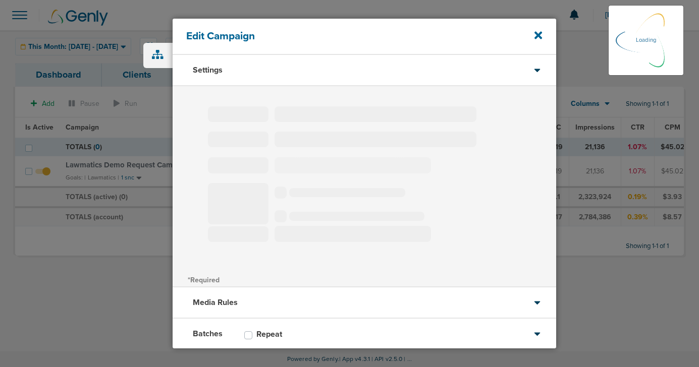
select select "1"
select select "2"
select select "3"
select select "4"
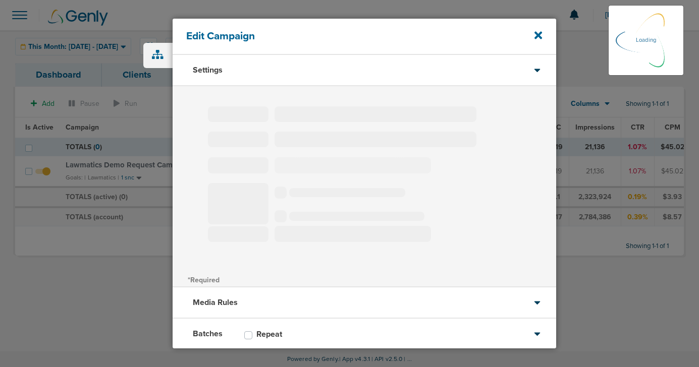
select select "6"
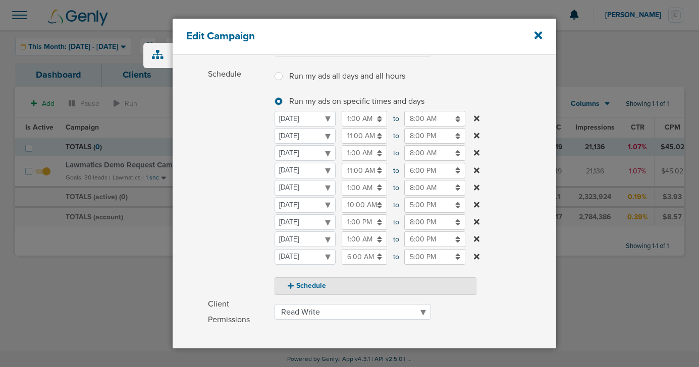
scroll to position [117, 0]
click at [352, 226] on input "1:00 PM" at bounding box center [363, 221] width 45 height 16
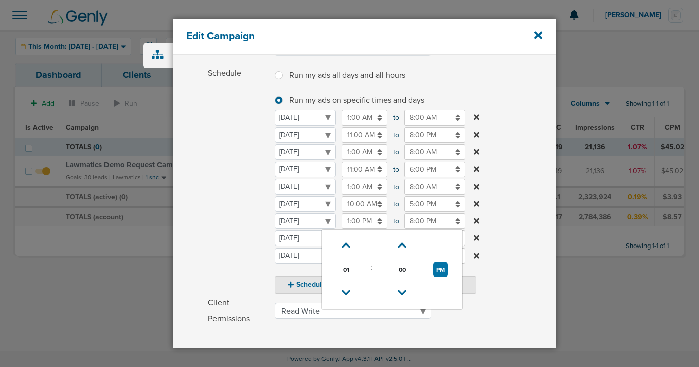
click at [447, 269] on td "PM" at bounding box center [440, 270] width 36 height 24
click at [335, 229] on select "Monday Tuesday Wednesday Thursday Friday Saturday Sunday" at bounding box center [304, 221] width 61 height 16
click at [355, 222] on input "1:00 PM" at bounding box center [363, 221] width 45 height 16
click at [223, 250] on span "Schedule" at bounding box center [238, 180] width 61 height 228
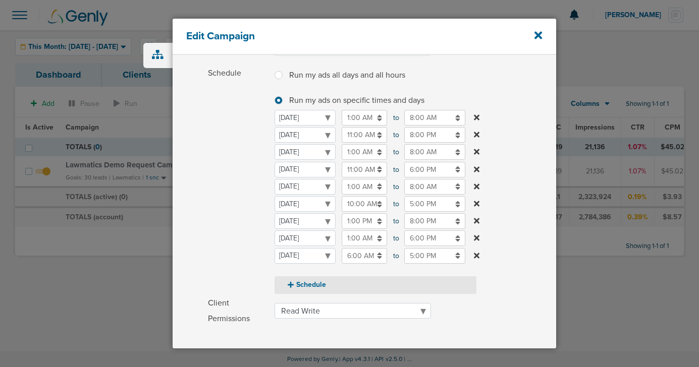
click at [301, 286] on button "Schedule" at bounding box center [375, 285] width 202 height 18
select select "5"
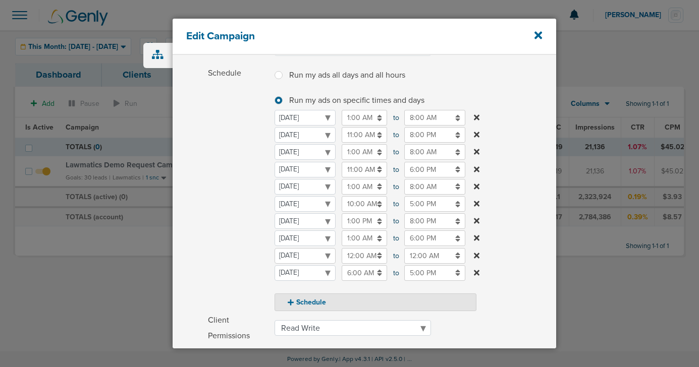
click at [305, 256] on select "Monday Tuesday Wednesday Thursday Friday Saturday Sunday" at bounding box center [304, 256] width 61 height 16
select select "3"
select select "4"
click at [353, 238] on input "12:00 AM" at bounding box center [363, 238] width 45 height 16
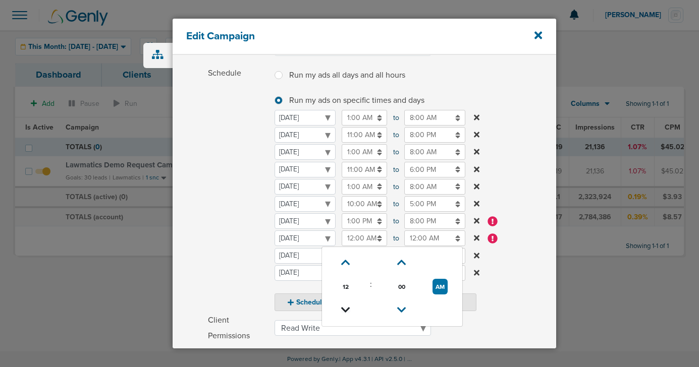
click at [345, 307] on icon at bounding box center [345, 310] width 9 height 6
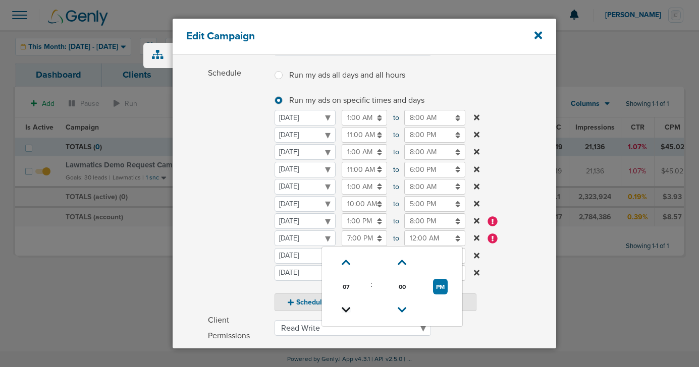
click at [345, 307] on icon at bounding box center [345, 310] width 9 height 6
click at [345, 308] on icon at bounding box center [345, 310] width 9 height 6
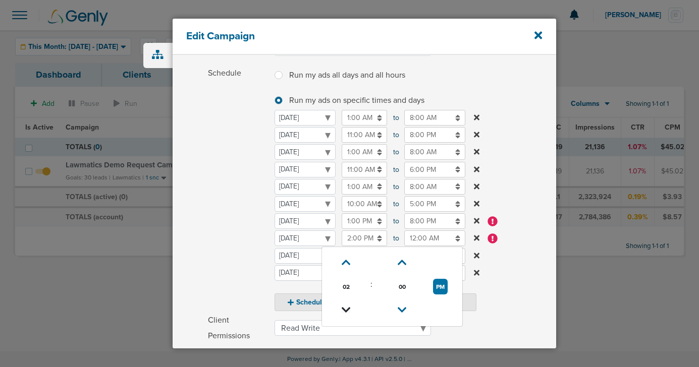
click at [345, 308] on icon at bounding box center [345, 310] width 9 height 6
click at [438, 288] on button "PM" at bounding box center [440, 287] width 15 height 16
type input "1:00 AM"
click at [428, 241] on input "12:00 AM" at bounding box center [434, 238] width 61 height 16
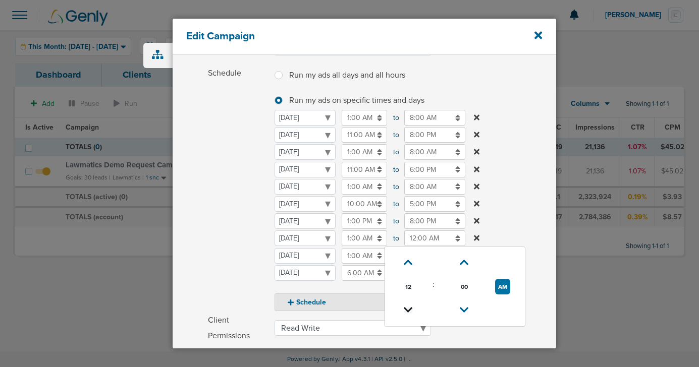
click at [406, 309] on icon at bounding box center [407, 310] width 9 height 6
click at [406, 309] on icon at bounding box center [408, 310] width 9 height 6
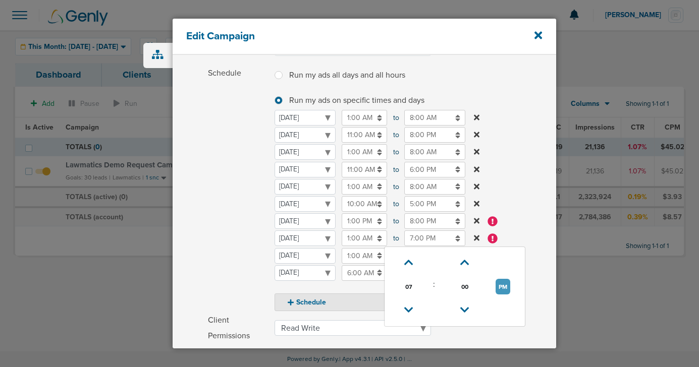
click at [502, 288] on button "PM" at bounding box center [502, 287] width 15 height 16
type input "7:00 AM"
click at [214, 241] on span "Schedule" at bounding box center [238, 189] width 61 height 246
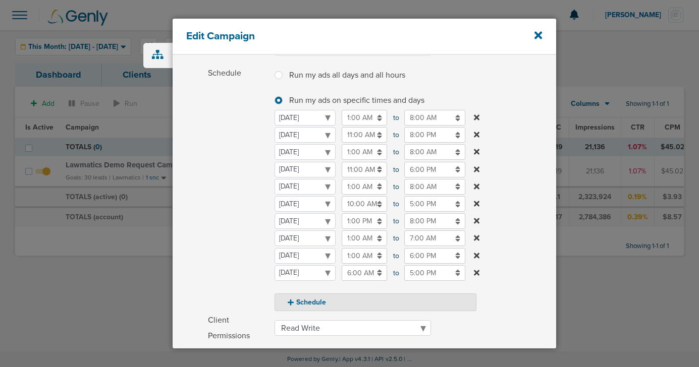
scroll to position [278, 0]
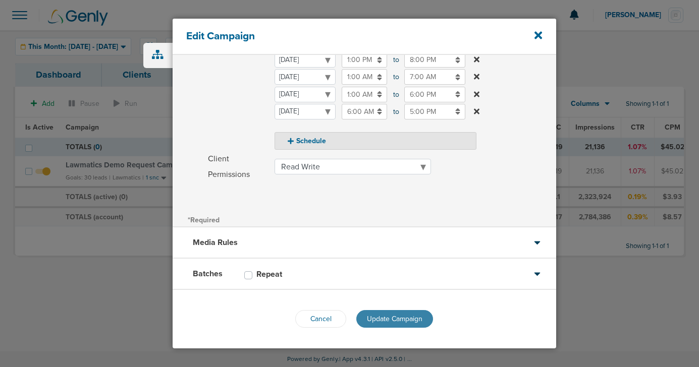
click at [384, 321] on span "Update Campaign" at bounding box center [394, 319] width 55 height 9
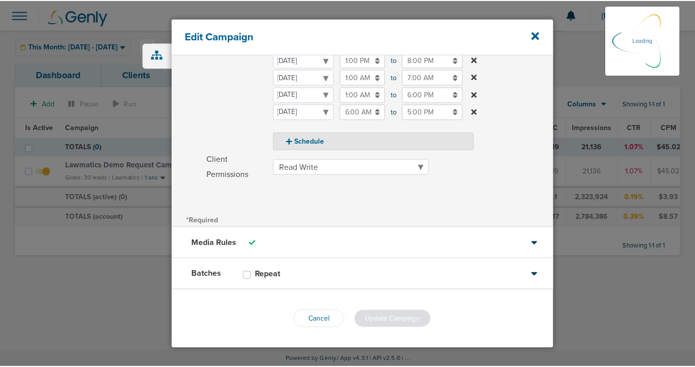
scroll to position [246, 0]
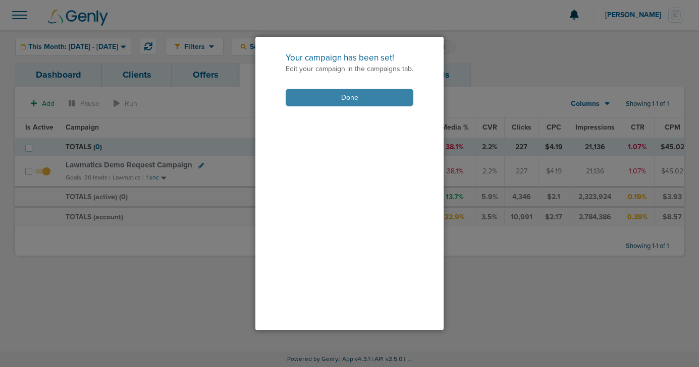
click at [375, 97] on button "Done" at bounding box center [349, 98] width 128 height 18
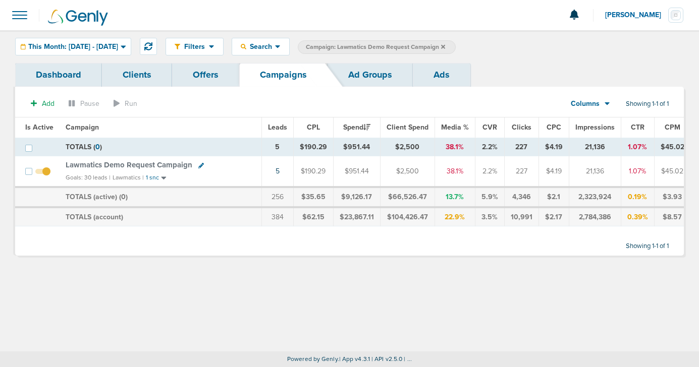
click at [445, 44] on icon at bounding box center [443, 47] width 4 height 6
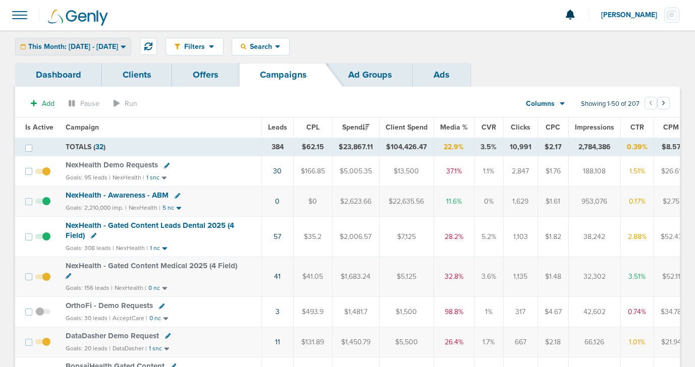
click at [110, 41] on div "This Month: [DATE] - [DATE]" at bounding box center [73, 46] width 115 height 17
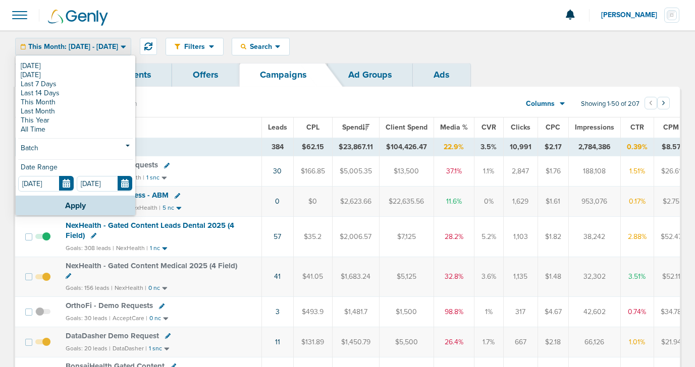
click at [387, 52] on div "Filters Active Only Settings Status Active Inactive Objectives MQL SQL Traffic …" at bounding box center [422, 47] width 514 height 18
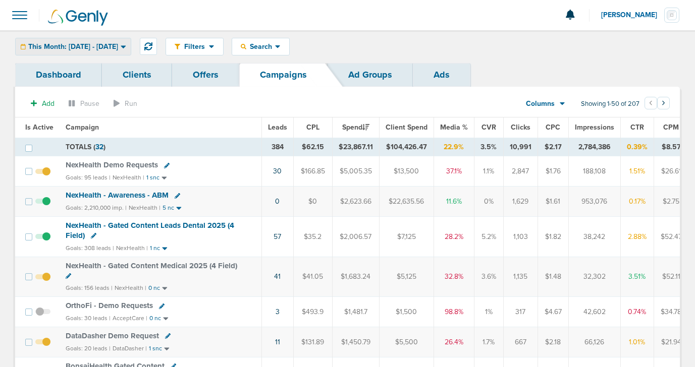
click at [64, 51] on div "This Month: [DATE] - [DATE]" at bounding box center [73, 46] width 115 height 17
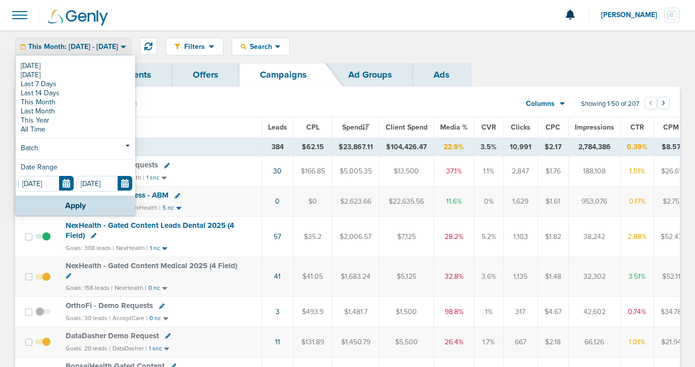
click at [66, 51] on div "This Month: [DATE] - [DATE]" at bounding box center [73, 46] width 115 height 17
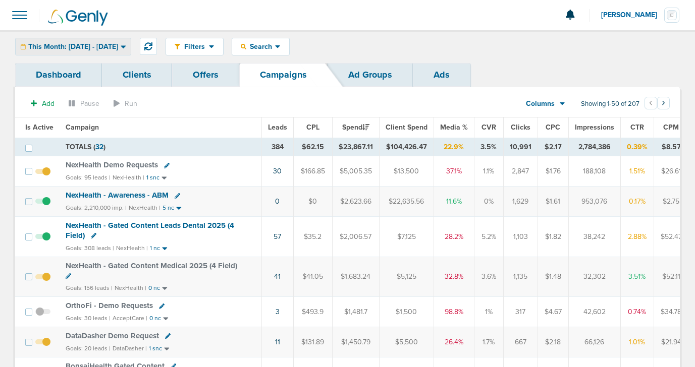
click at [66, 51] on div "This Month: [DATE] - [DATE]" at bounding box center [73, 46] width 115 height 17
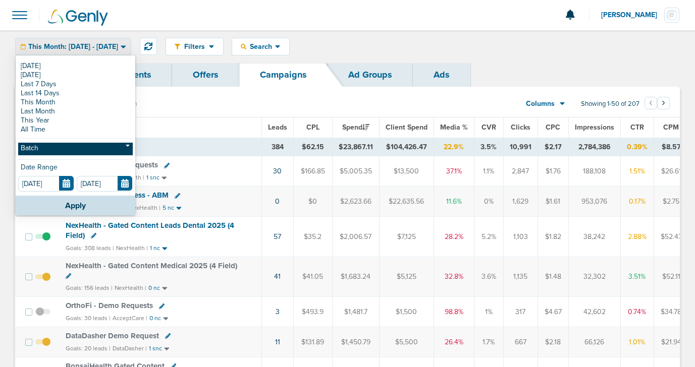
click at [60, 148] on link "Batch" at bounding box center [75, 149] width 114 height 13
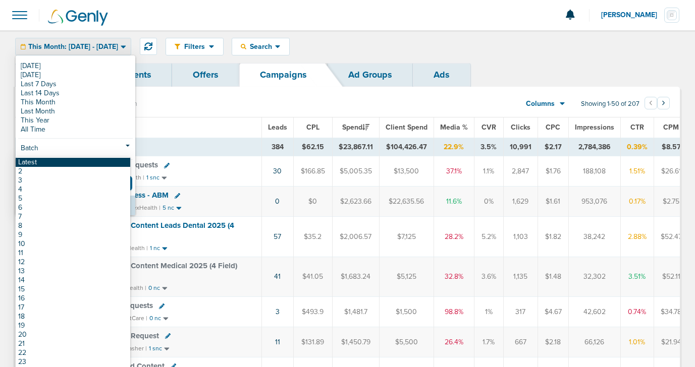
click at [60, 166] on link "Latest" at bounding box center [73, 162] width 114 height 9
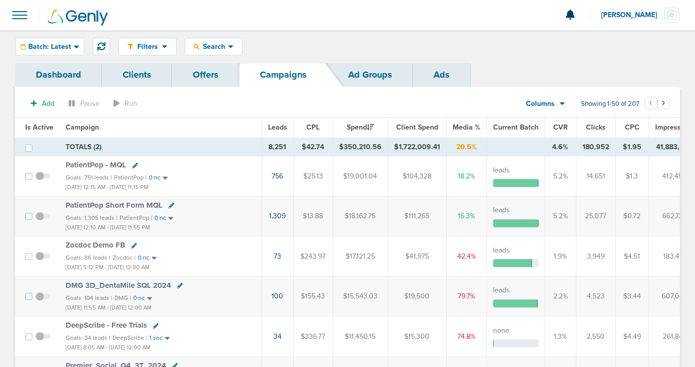
click at [456, 127] on span "Media %" at bounding box center [466, 127] width 28 height 9
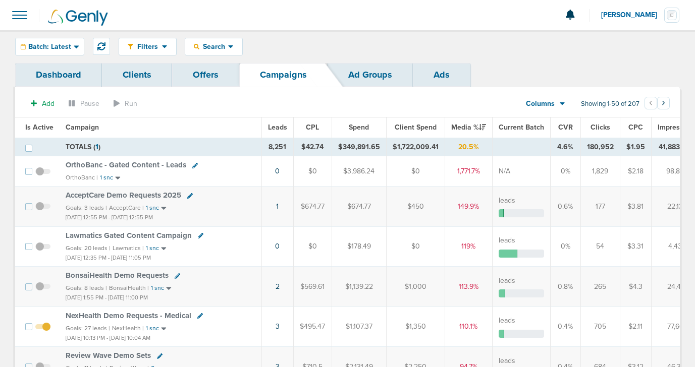
click at [456, 127] on span "Media %" at bounding box center [468, 127] width 35 height 9
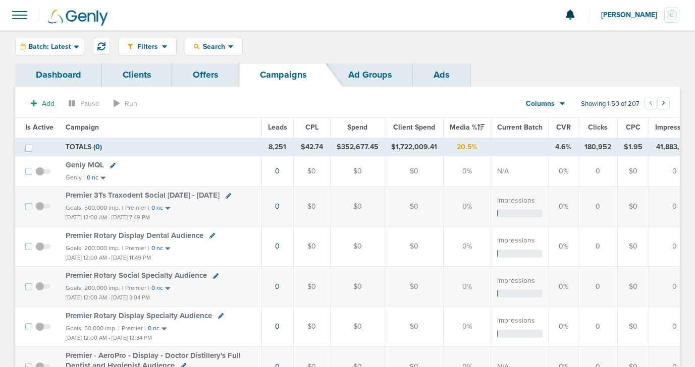
click at [35, 129] on span "Is Active" at bounding box center [39, 127] width 28 height 9
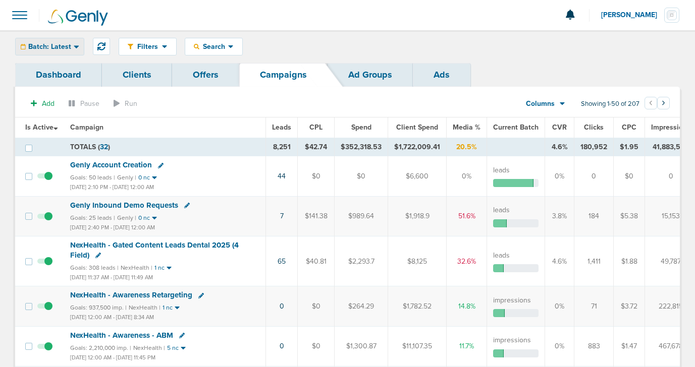
click at [60, 44] on span "Batch: Latest" at bounding box center [49, 46] width 43 height 7
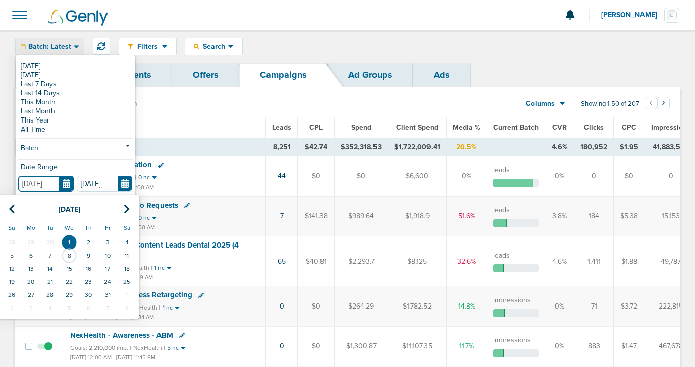
click at [69, 184] on input "[DATE]" at bounding box center [45, 184] width 55 height 16
click at [51, 242] on td "30" at bounding box center [49, 242] width 19 height 13
type input "[DATE]"
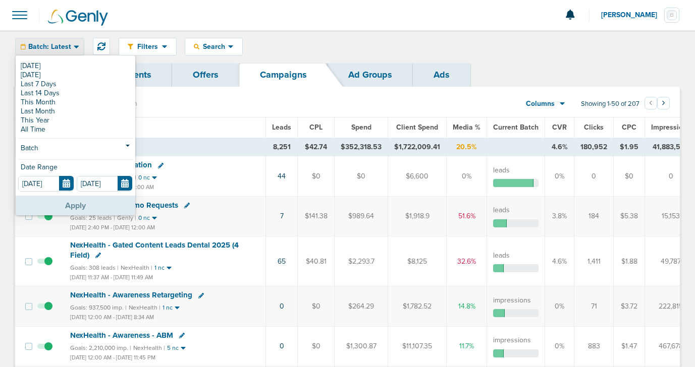
click at [68, 210] on button "Apply" at bounding box center [76, 206] width 120 height 20
